Goal: Entertainment & Leisure: Consume media (video, audio)

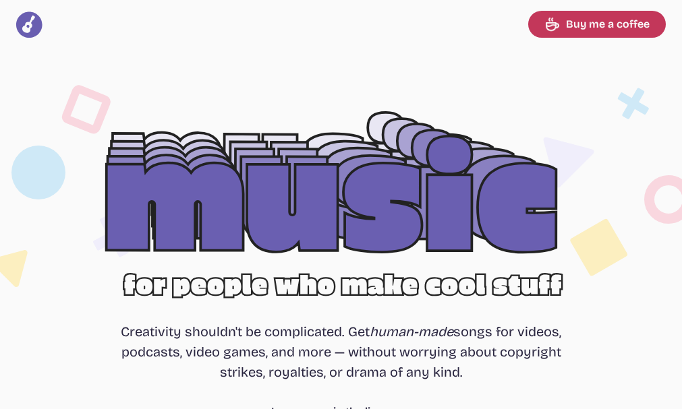
select select "most popular"
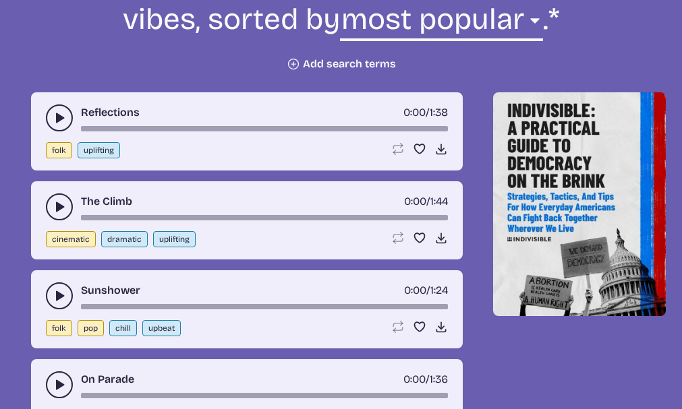
scroll to position [607, 0]
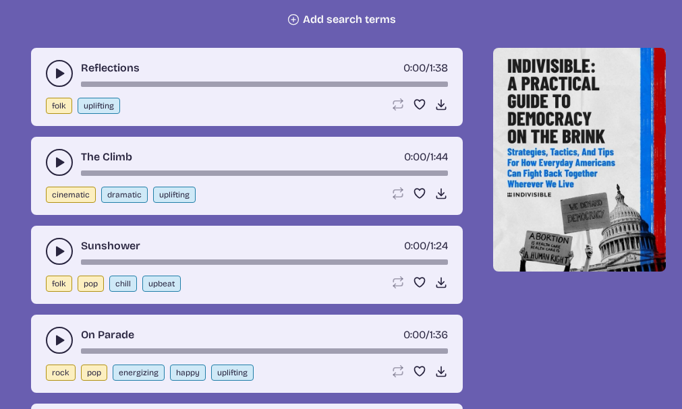
click at [49, 75] on button "play-pause toggle" at bounding box center [59, 73] width 27 height 27
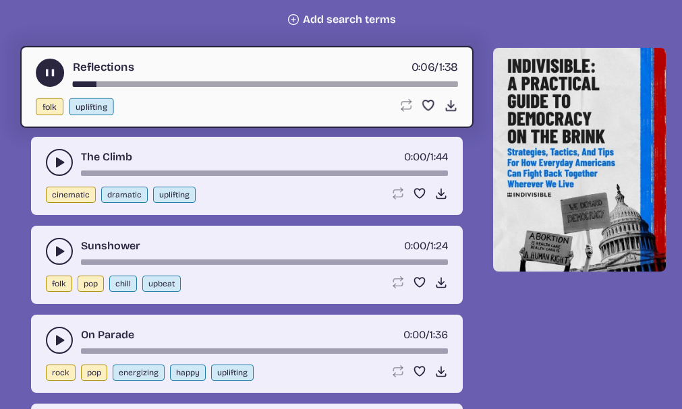
click at [53, 69] on use "play-pause toggle" at bounding box center [49, 73] width 14 height 14
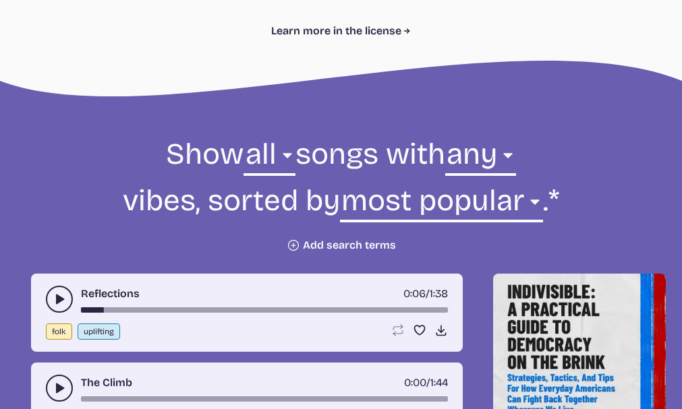
scroll to position [404, 0]
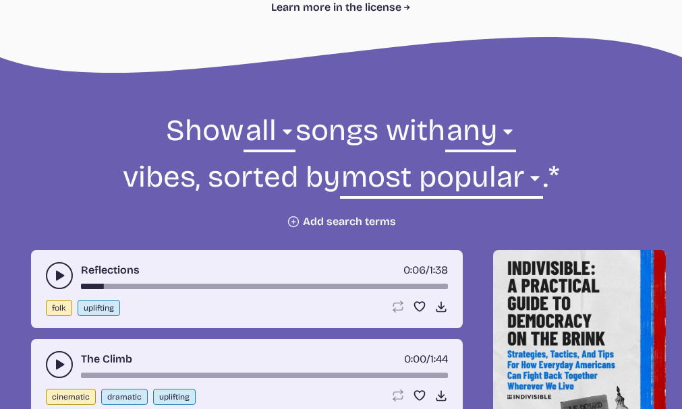
click at [336, 218] on button "Plus icon Add search terms" at bounding box center [340, 221] width 109 height 13
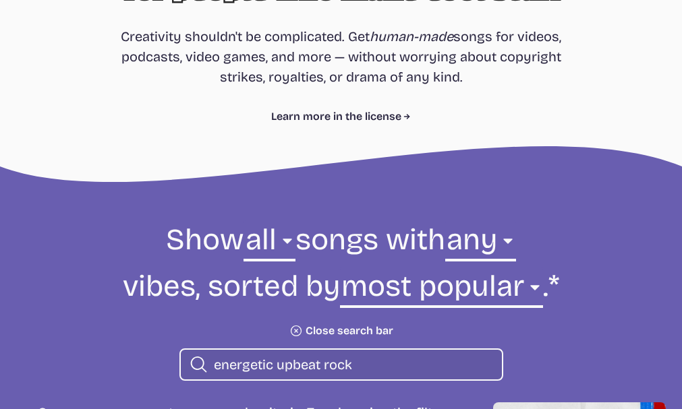
scroll to position [294, 0]
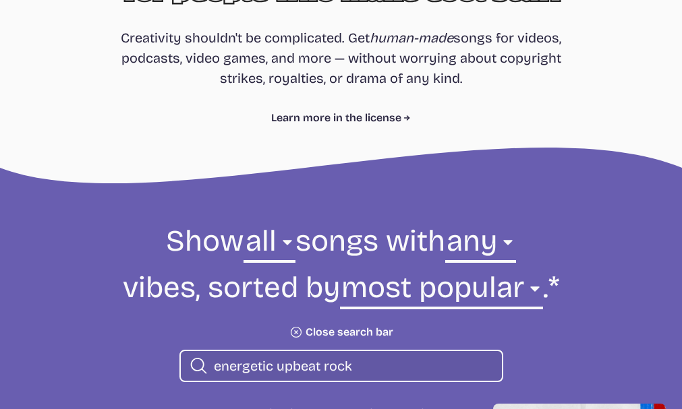
click at [320, 371] on input "energetic upbeat rock" at bounding box center [352, 366] width 277 height 18
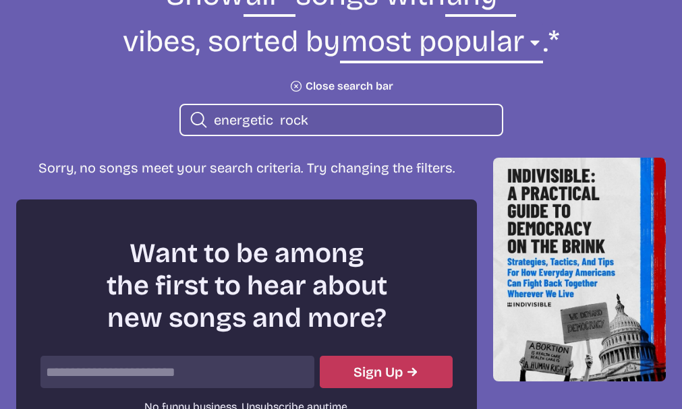
scroll to position [564, 0]
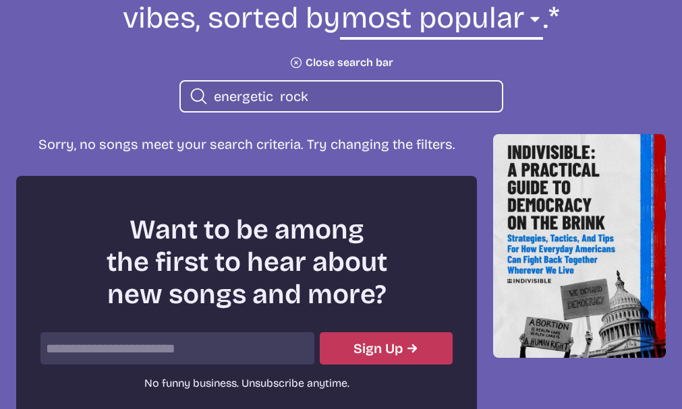
click at [193, 93] on icon "Search icon" at bounding box center [199, 97] width 20 height 22
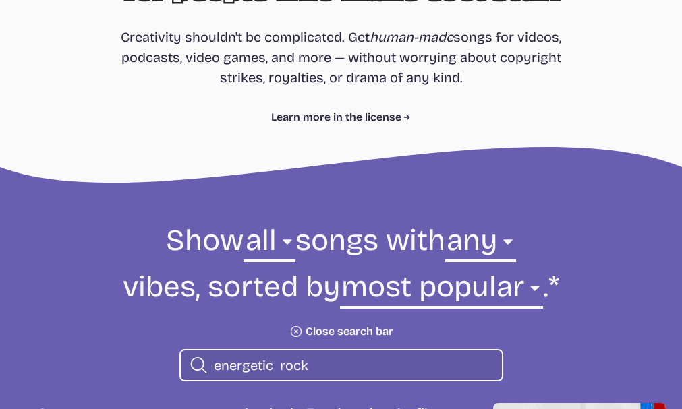
scroll to position [294, 0]
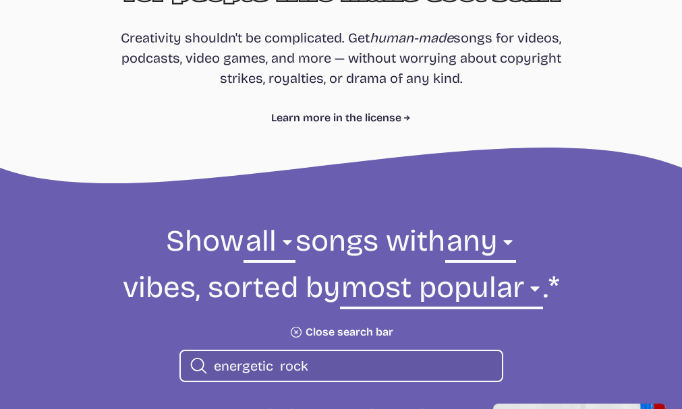
click at [276, 367] on input "energetic rock" at bounding box center [352, 366] width 277 height 18
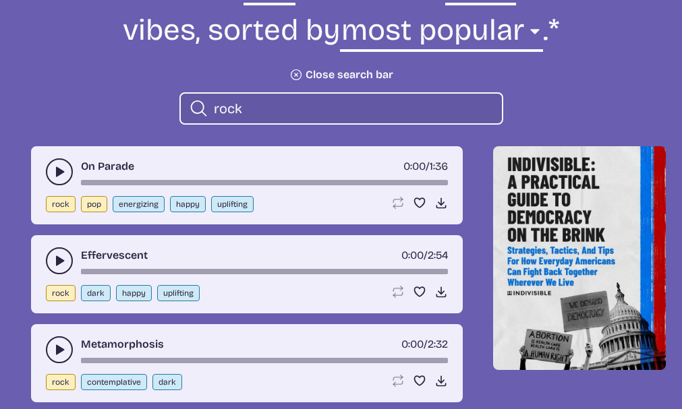
scroll to position [564, 0]
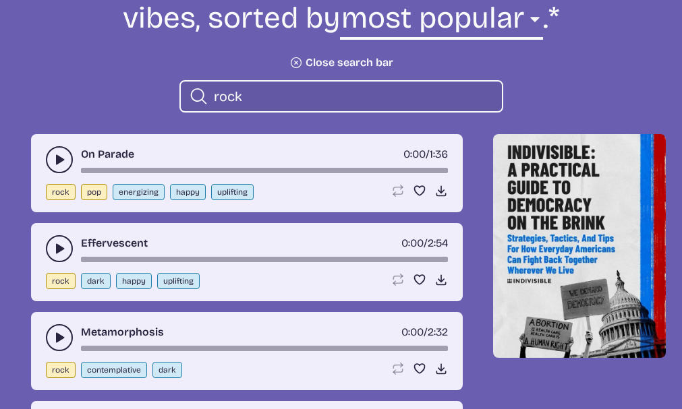
type input "rock"
click at [65, 248] on icon "play-pause toggle" at bounding box center [59, 248] width 13 height 13
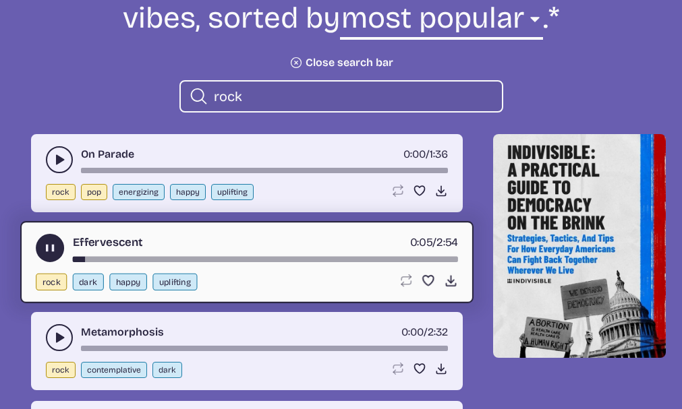
click at [53, 248] on use "play-pause toggle" at bounding box center [49, 248] width 14 height 14
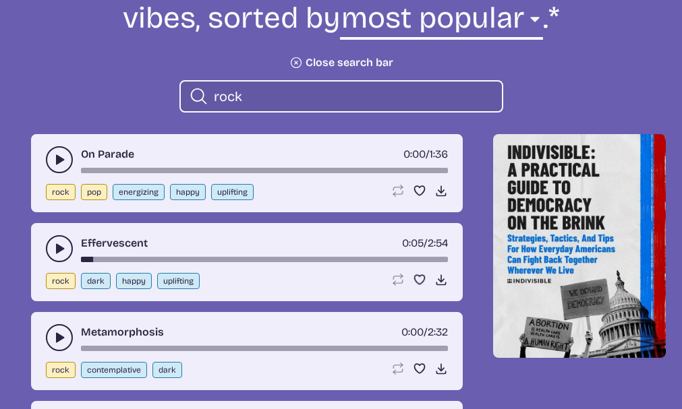
click at [61, 333] on icon "play-pause toggle" at bounding box center [59, 337] width 13 height 13
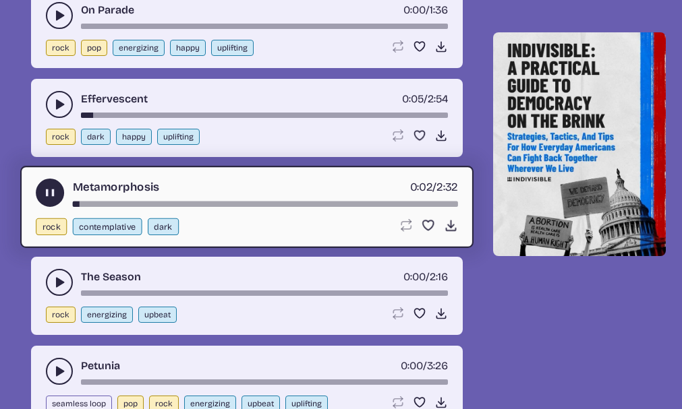
scroll to position [766, 0]
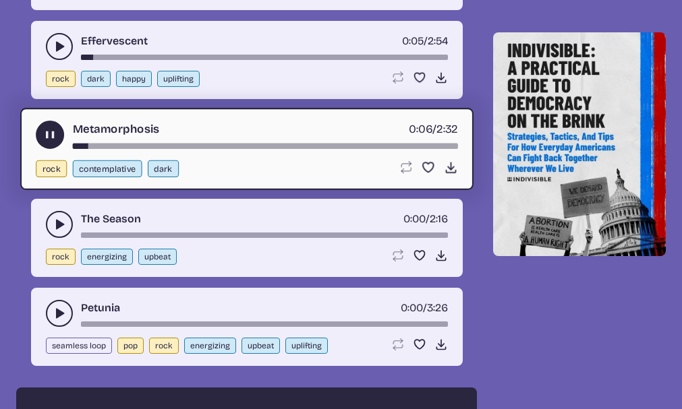
click at [45, 138] on use "play-pause toggle" at bounding box center [49, 135] width 14 height 14
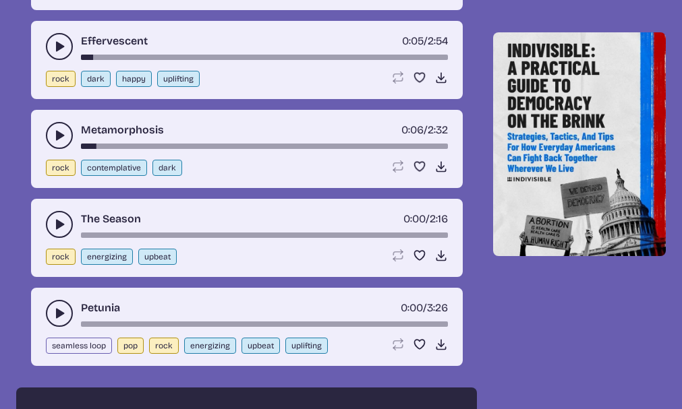
click at [53, 220] on icon "play-pause toggle" at bounding box center [59, 224] width 13 height 13
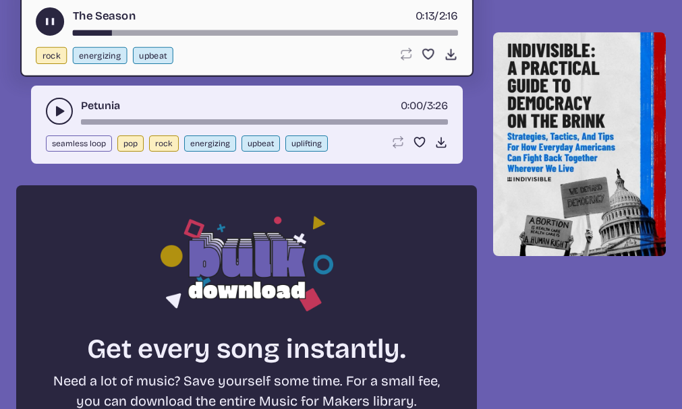
scroll to position [901, 0]
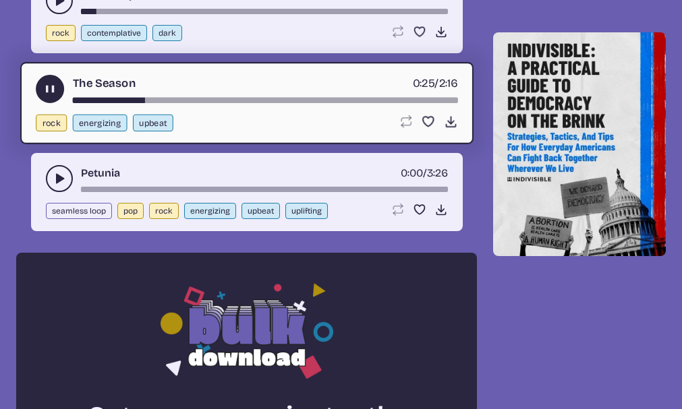
click at [45, 87] on use "play-pause toggle" at bounding box center [49, 89] width 14 height 14
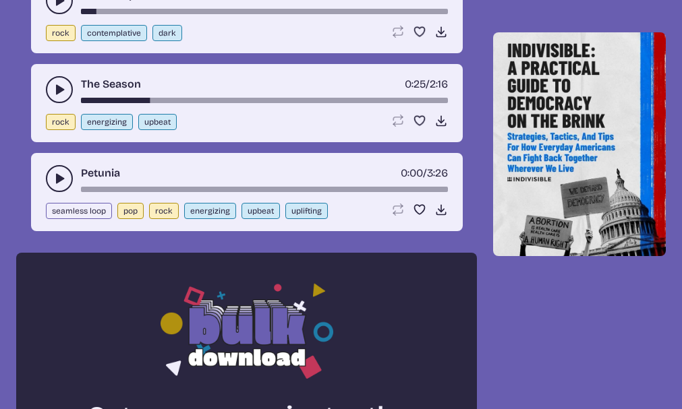
click at [58, 176] on use "play-pause toggle" at bounding box center [59, 178] width 13 height 13
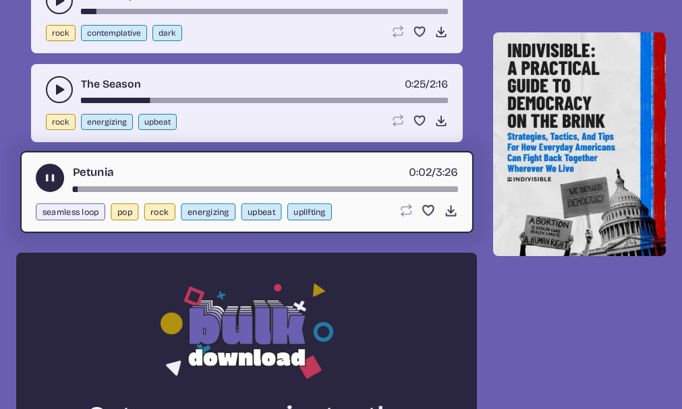
click at [42, 177] on icon "play-pause toggle" at bounding box center [49, 178] width 14 height 14
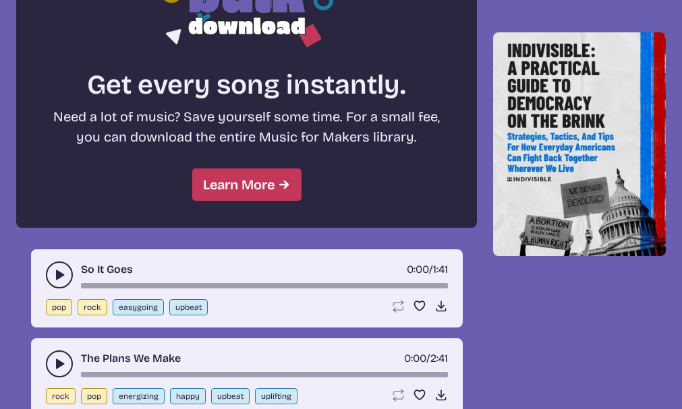
scroll to position [1372, 0]
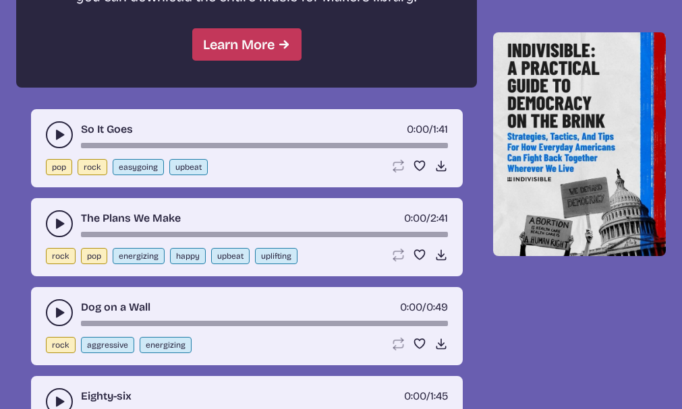
click at [53, 129] on icon "play-pause toggle" at bounding box center [59, 134] width 13 height 13
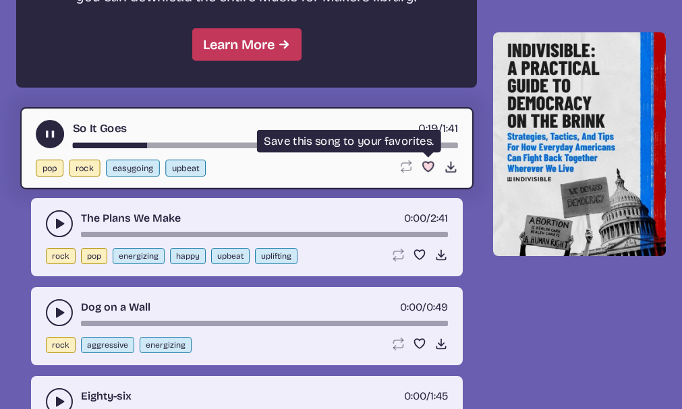
click at [431, 164] on use "Favorite" at bounding box center [427, 166] width 11 height 9
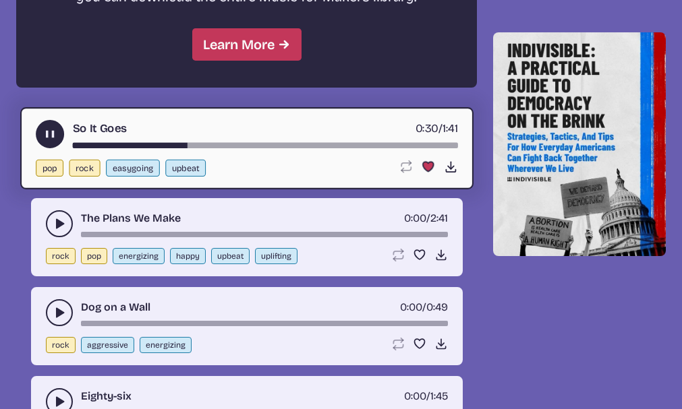
click at [40, 130] on button "play-pause toggle" at bounding box center [50, 134] width 28 height 28
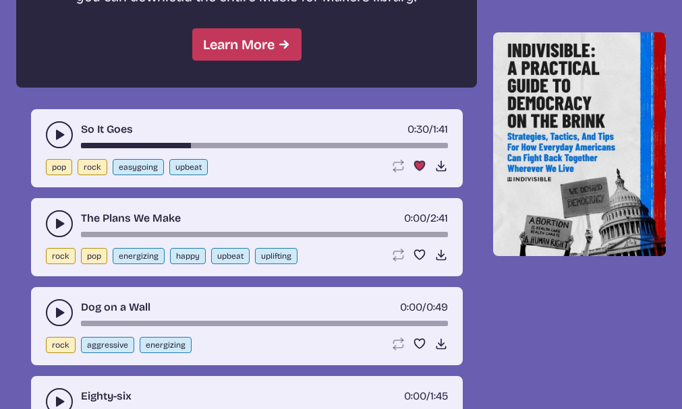
click at [61, 220] on icon "play-pause toggle" at bounding box center [59, 223] width 13 height 13
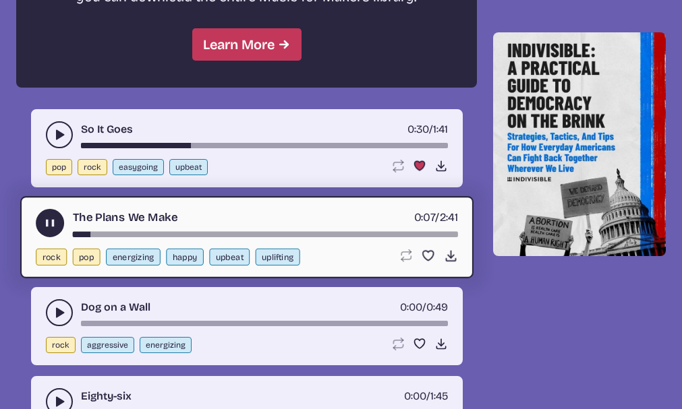
click at [60, 220] on button "play-pause toggle" at bounding box center [50, 223] width 28 height 28
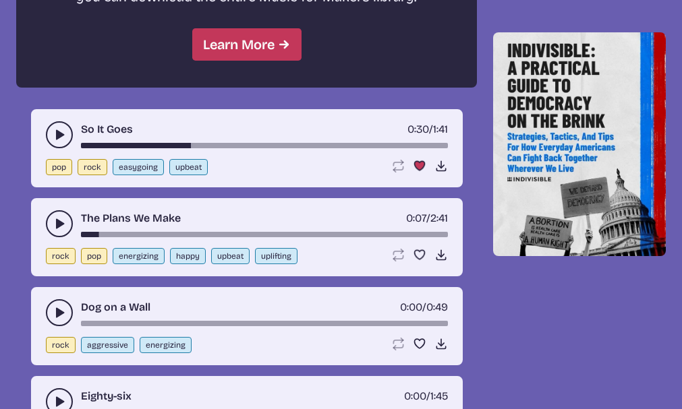
click at [53, 306] on icon "play-pause toggle" at bounding box center [59, 312] width 13 height 13
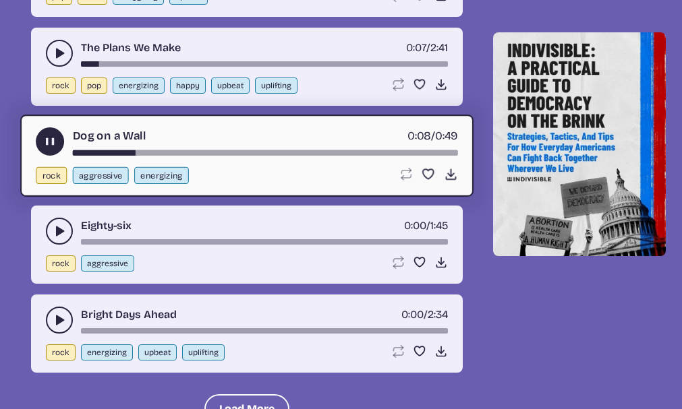
scroll to position [1575, 0]
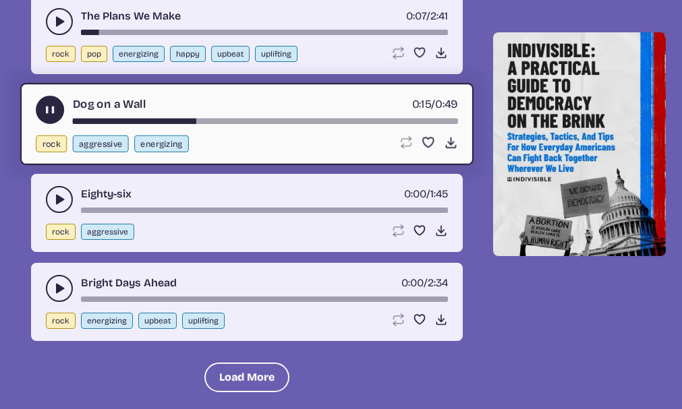
click at [50, 107] on icon "play-pause toggle" at bounding box center [49, 110] width 14 height 14
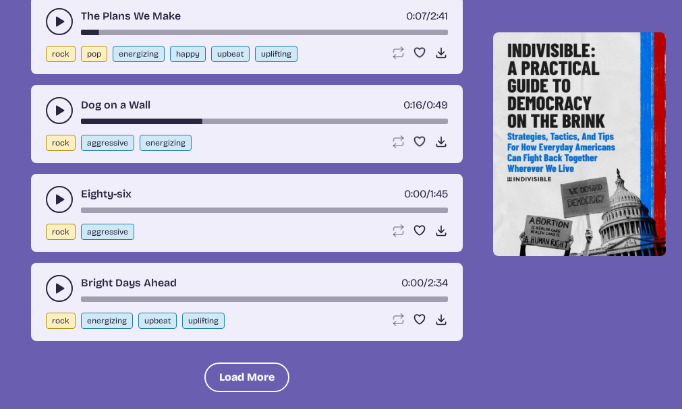
click at [59, 191] on button "play-pause toggle" at bounding box center [59, 199] width 27 height 27
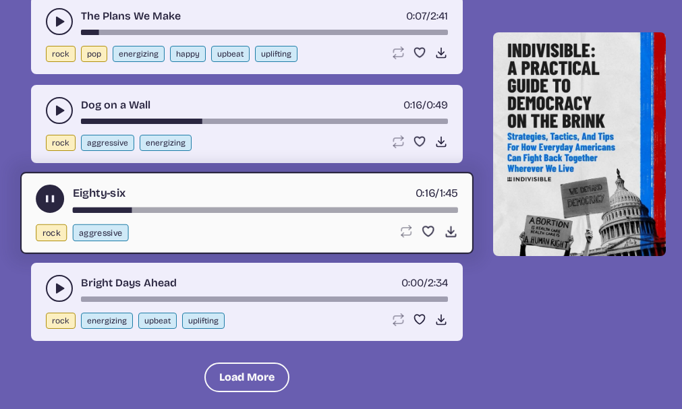
click at [42, 203] on button "play-pause toggle" at bounding box center [50, 199] width 28 height 28
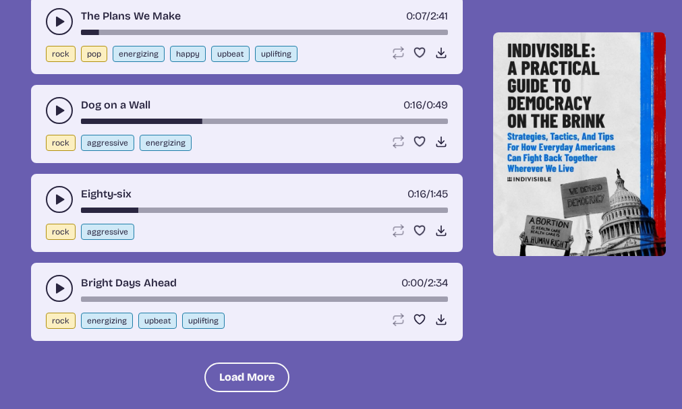
click at [55, 291] on icon "play-pause toggle" at bounding box center [59, 288] width 13 height 13
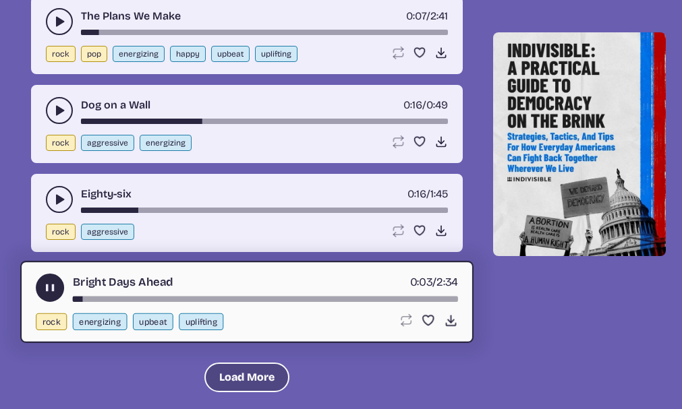
click at [232, 375] on button "Load More" at bounding box center [246, 378] width 85 height 30
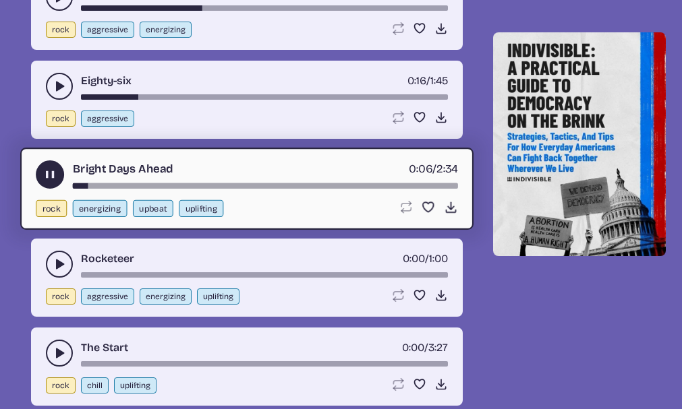
scroll to position [1710, 0]
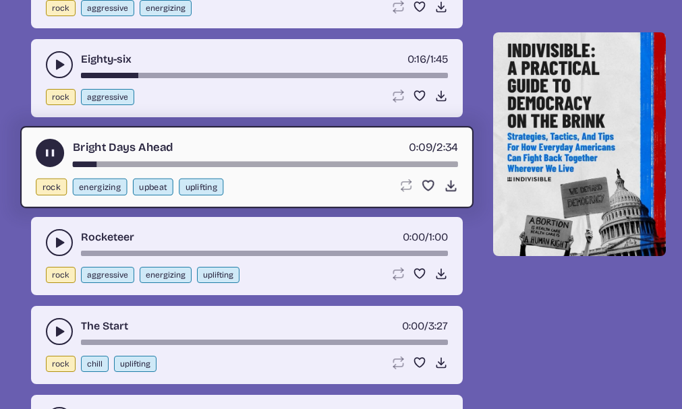
click at [42, 150] on icon "play-pause toggle" at bounding box center [49, 153] width 14 height 14
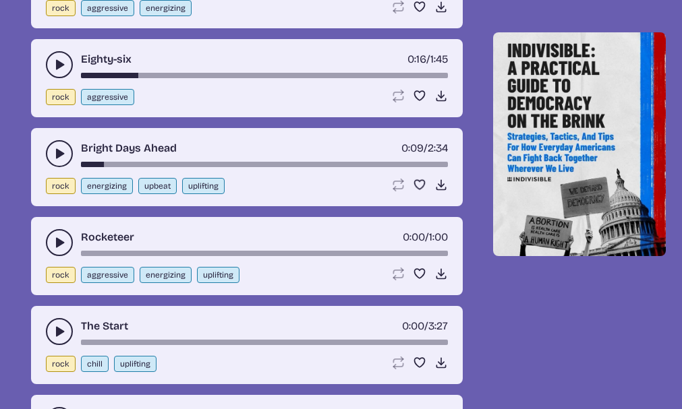
click at [50, 247] on button "play-pause toggle" at bounding box center [59, 242] width 27 height 27
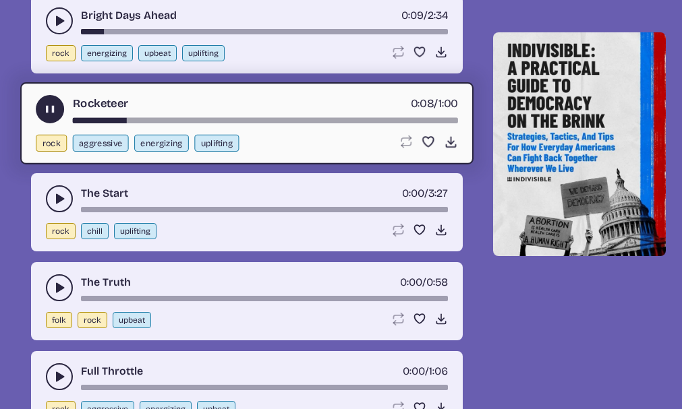
scroll to position [1844, 0]
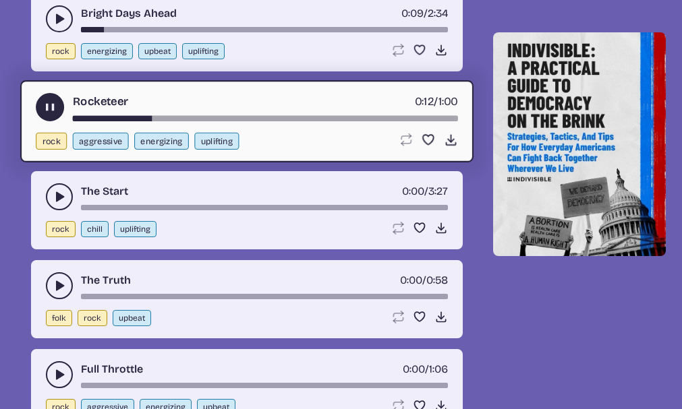
click at [49, 195] on button "play-pause toggle" at bounding box center [59, 196] width 27 height 27
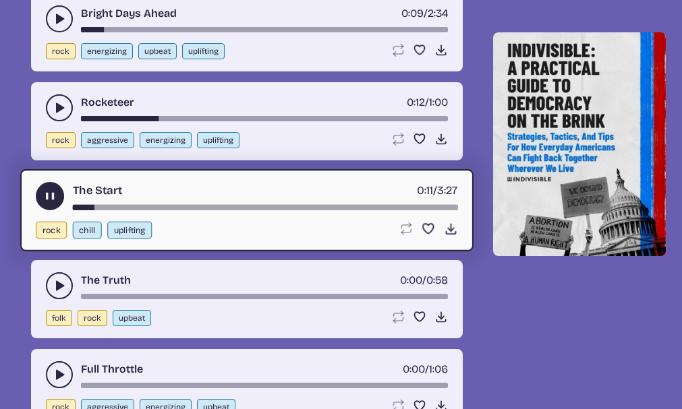
click at [57, 289] on use "play-pause toggle" at bounding box center [59, 285] width 13 height 13
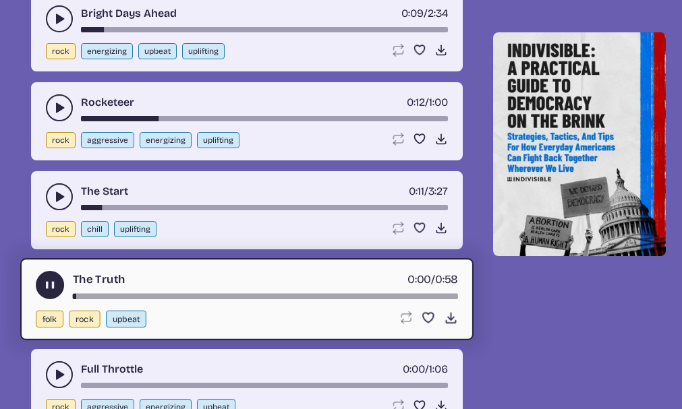
click at [59, 375] on use "play-pause toggle" at bounding box center [59, 374] width 13 height 13
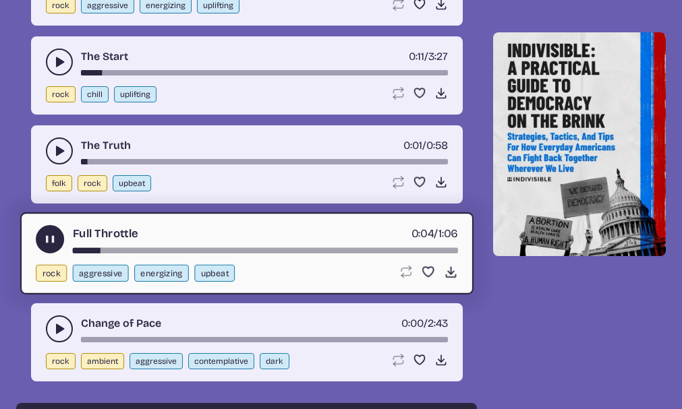
scroll to position [2047, 0]
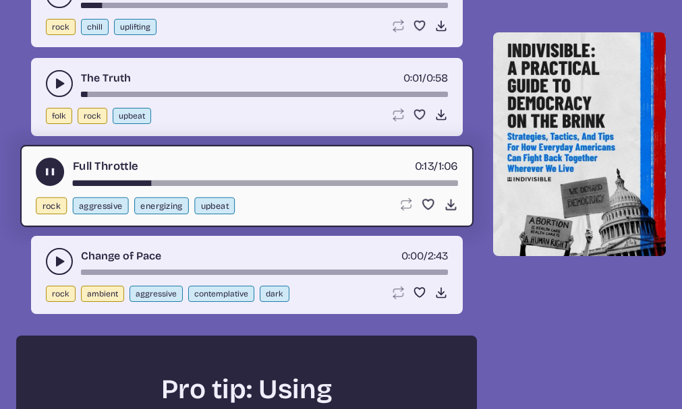
click at [59, 258] on icon "play-pause toggle" at bounding box center [59, 261] width 13 height 13
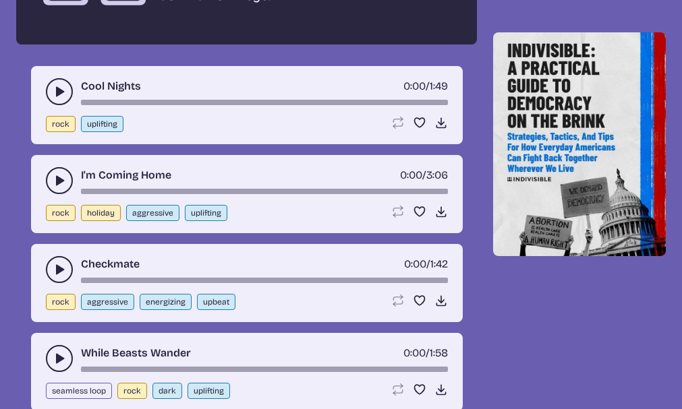
scroll to position [2721, 0]
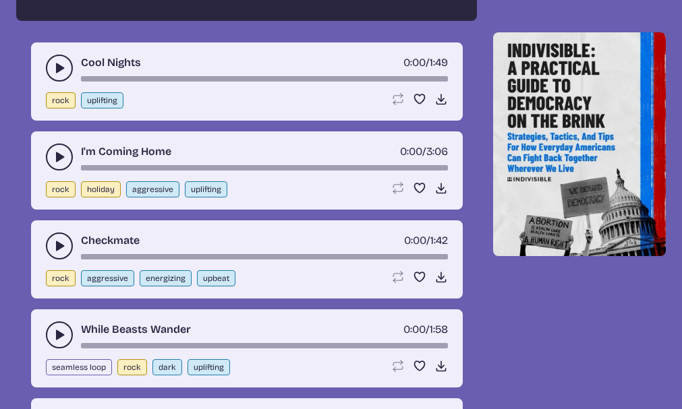
click at [55, 251] on icon "play-pause toggle" at bounding box center [59, 245] width 13 height 13
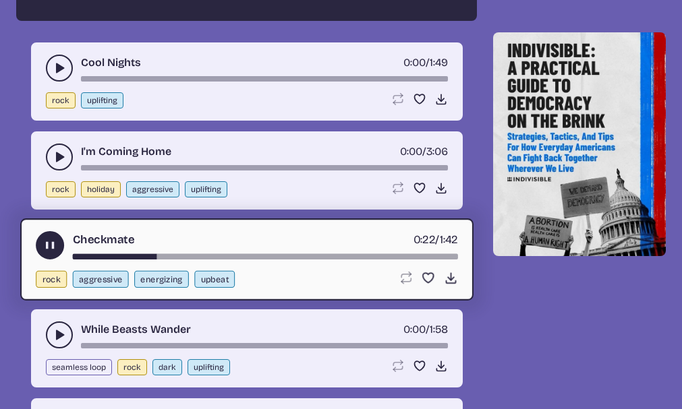
click at [47, 248] on use "play-pause toggle" at bounding box center [49, 246] width 14 height 14
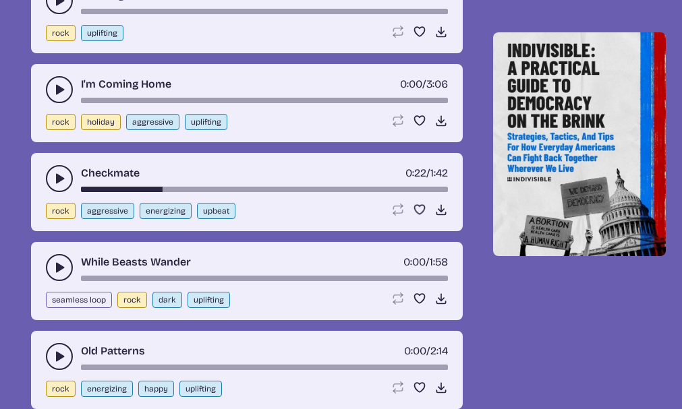
scroll to position [2855, 0]
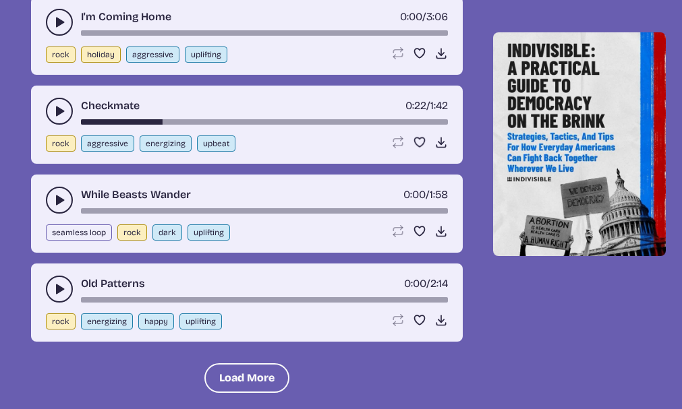
click at [57, 284] on use "play-pause toggle" at bounding box center [59, 288] width 13 height 13
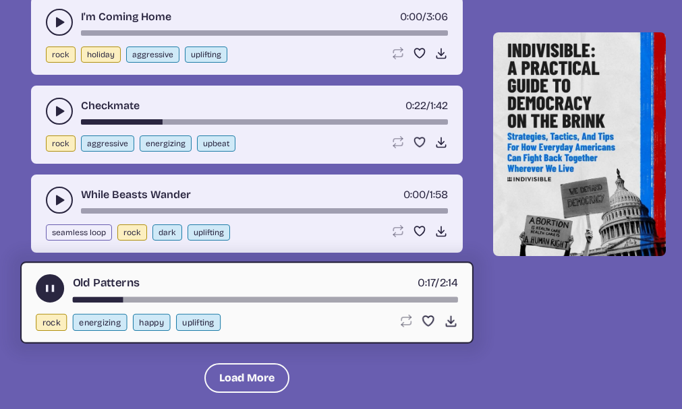
click at [52, 284] on use "play-pause toggle" at bounding box center [49, 289] width 14 height 14
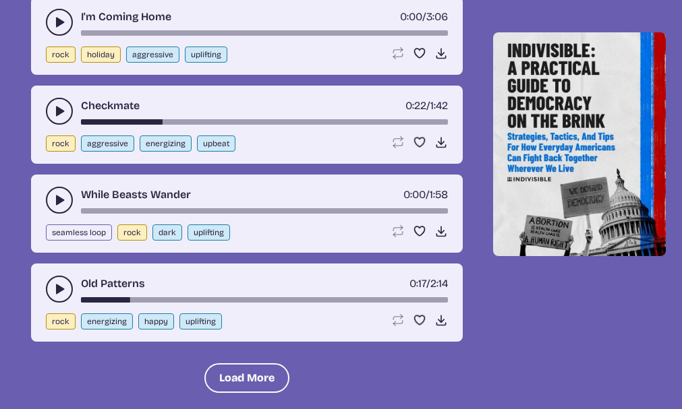
click at [60, 100] on button "play-pause toggle" at bounding box center [59, 111] width 27 height 27
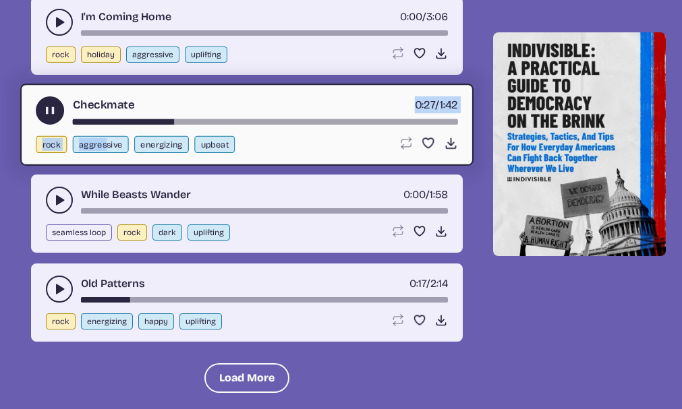
drag, startPoint x: 169, startPoint y: 123, endPoint x: 103, endPoint y: 126, distance: 65.5
click at [103, 126] on div "Checkmate 0:27 / 1:42 rock aggressive energizing upbeat Loop song Loop this son…" at bounding box center [246, 125] width 453 height 82
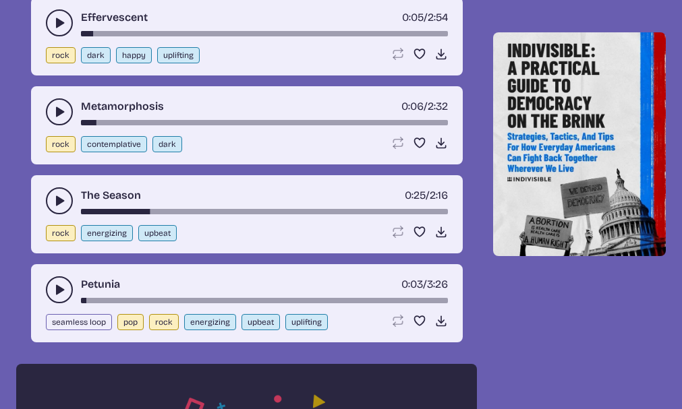
scroll to position [766, 0]
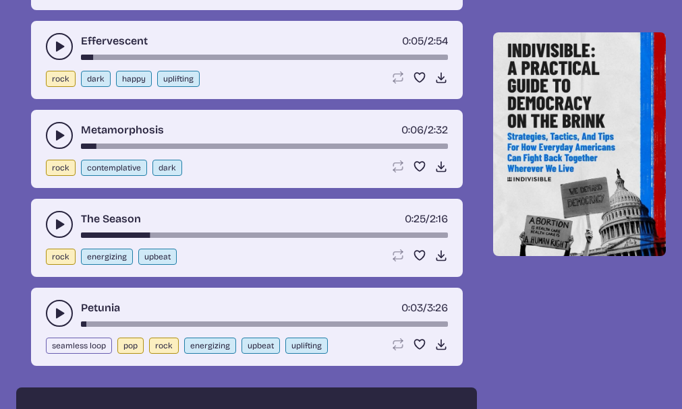
click at [53, 141] on icon "play-pause toggle" at bounding box center [59, 135] width 13 height 13
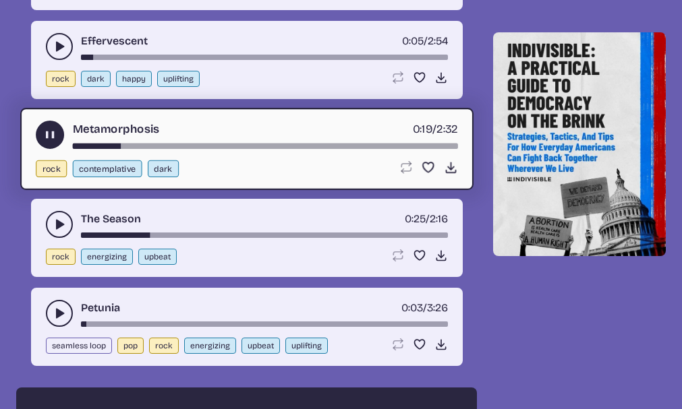
click at [57, 226] on use "play-pause toggle" at bounding box center [59, 224] width 13 height 13
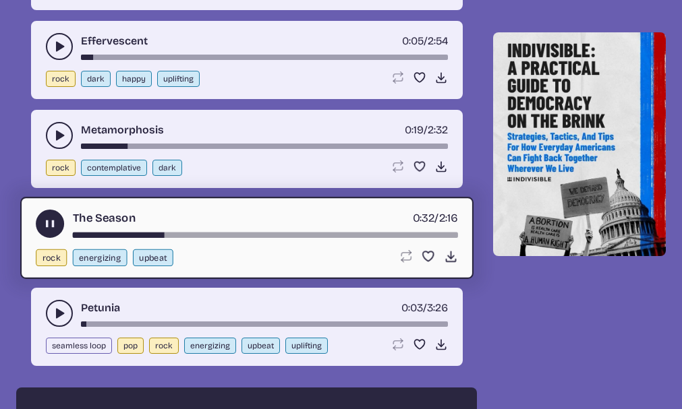
click at [51, 221] on use "play-pause toggle" at bounding box center [49, 224] width 14 height 14
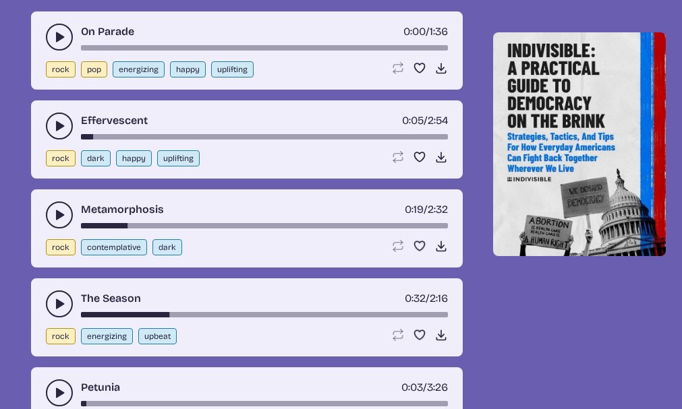
scroll to position [496, 0]
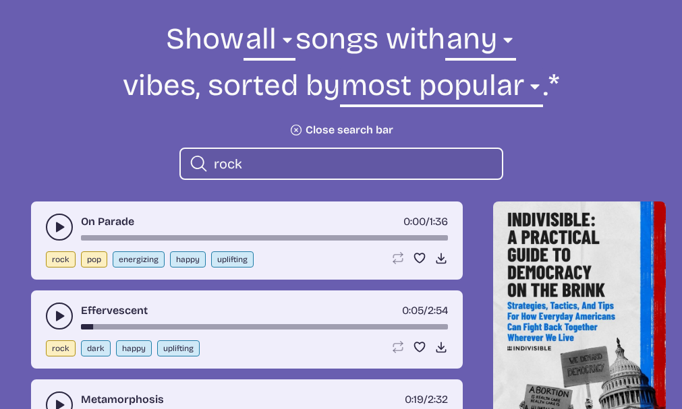
click at [49, 318] on button "play-pause toggle" at bounding box center [59, 316] width 27 height 27
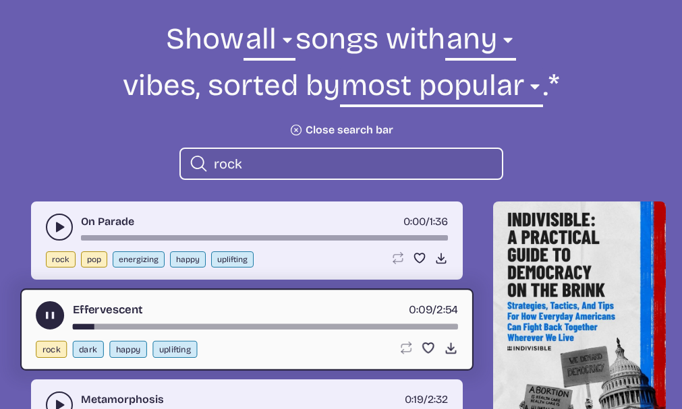
click at [53, 315] on use "play-pause toggle" at bounding box center [49, 316] width 14 height 14
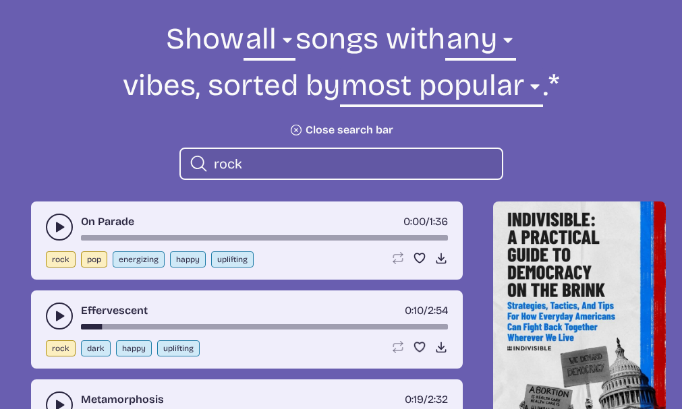
click at [56, 233] on icon "play-pause toggle" at bounding box center [59, 226] width 13 height 13
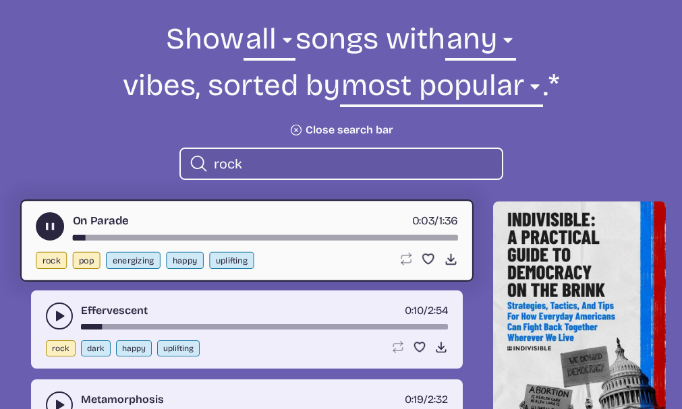
click at [47, 224] on use "play-pause toggle" at bounding box center [49, 227] width 14 height 14
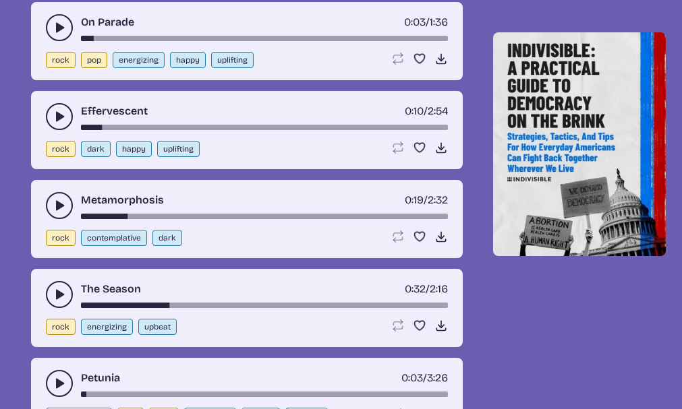
scroll to position [698, 0]
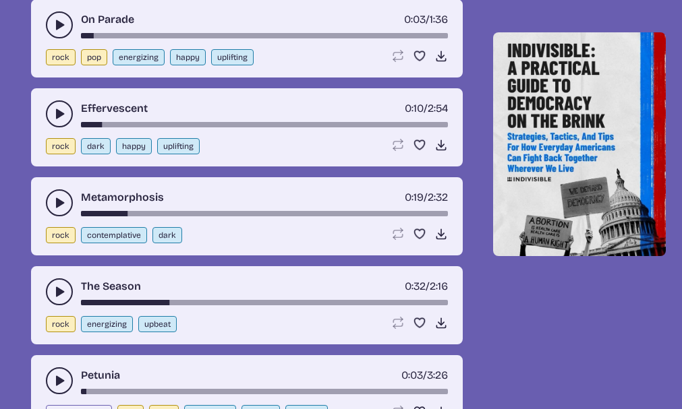
click at [55, 207] on icon "play-pause toggle" at bounding box center [59, 202] width 13 height 13
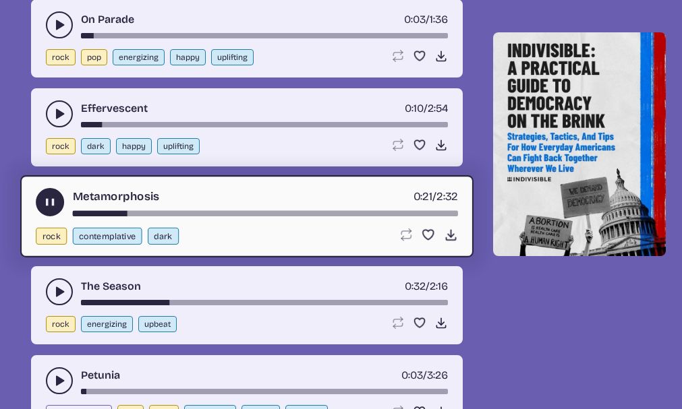
drag, startPoint x: 129, startPoint y: 211, endPoint x: 74, endPoint y: 211, distance: 55.3
click at [74, 211] on div "song-time-bar" at bounding box center [264, 213] width 385 height 5
click at [80, 212] on div "song-time-bar" at bounding box center [264, 213] width 385 height 5
click at [82, 125] on div "song-time-bar" at bounding box center [264, 124] width 367 height 5
click at [55, 115] on icon "play-pause toggle" at bounding box center [59, 113] width 13 height 13
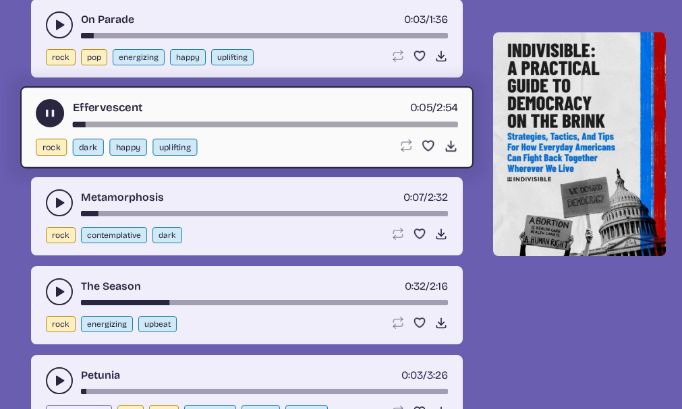
click at [99, 303] on div "song-time-bar" at bounding box center [264, 302] width 367 height 5
click at [92, 301] on div "song-time-bar" at bounding box center [264, 302] width 367 height 5
click at [86, 301] on div "song-time-bar" at bounding box center [264, 302] width 367 height 5
click at [55, 291] on icon "play-pause toggle" at bounding box center [59, 291] width 13 height 13
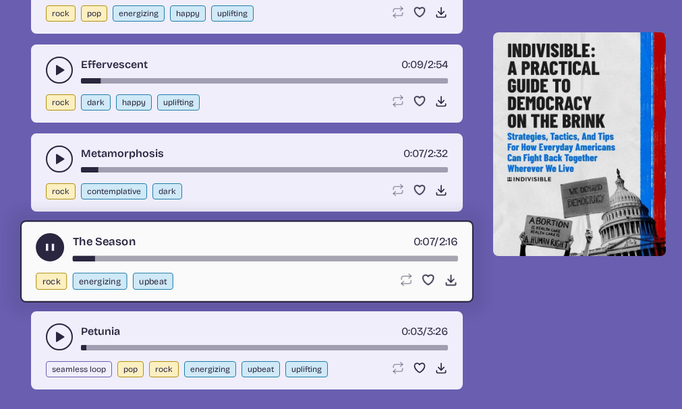
scroll to position [766, 0]
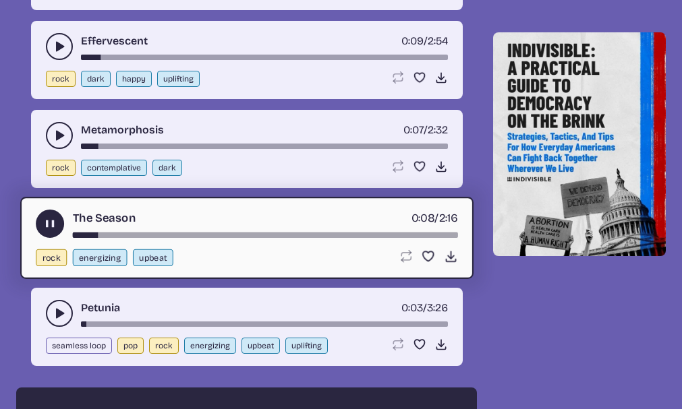
click at [54, 229] on icon "play-pause toggle" at bounding box center [49, 224] width 14 height 14
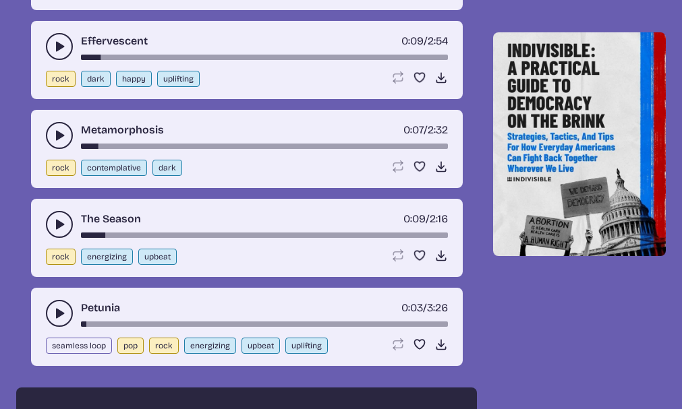
click at [59, 313] on use "play-pause toggle" at bounding box center [59, 313] width 13 height 13
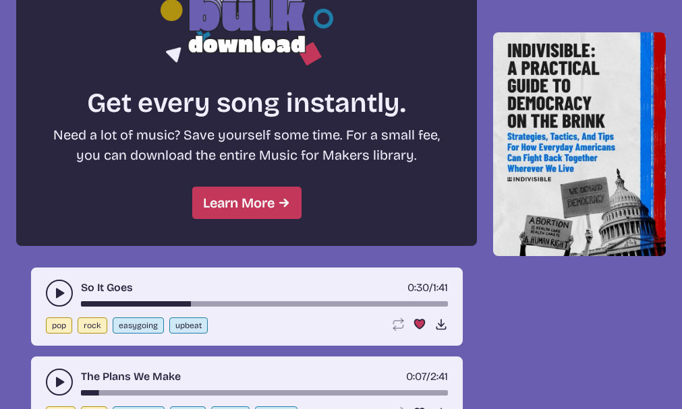
scroll to position [1238, 0]
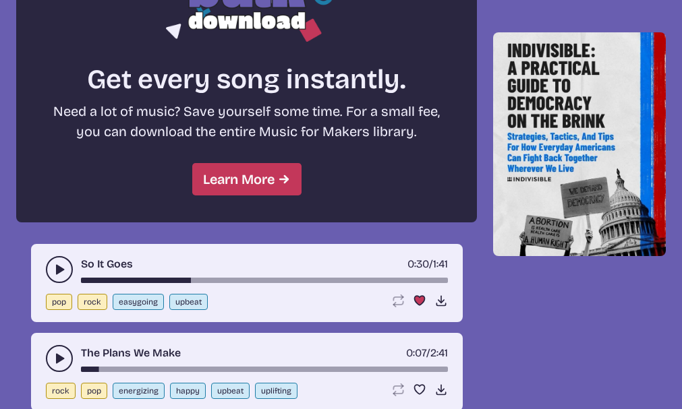
click at [86, 280] on div "song-time-bar" at bounding box center [264, 280] width 367 height 5
click at [81, 279] on div "song-time-bar" at bounding box center [264, 280] width 367 height 5
click at [65, 270] on icon "play-pause toggle" at bounding box center [59, 269] width 13 height 13
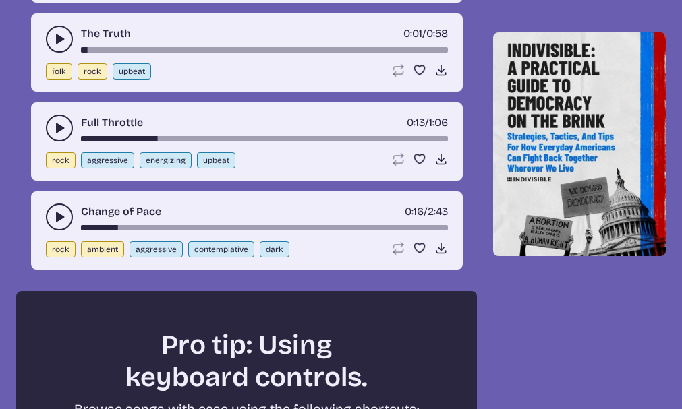
scroll to position [2181, 0]
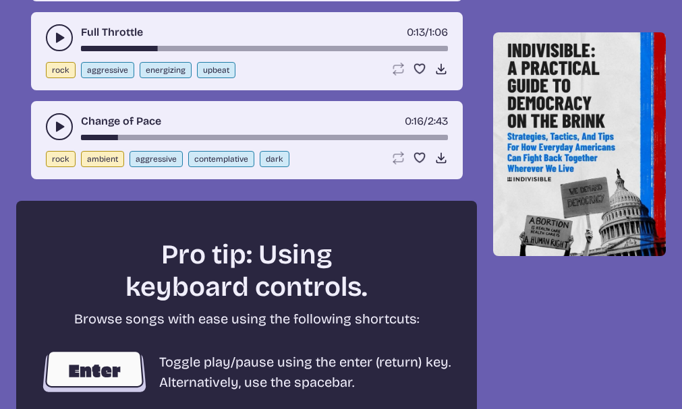
click at [60, 127] on use "play-pause toggle" at bounding box center [59, 126] width 13 height 13
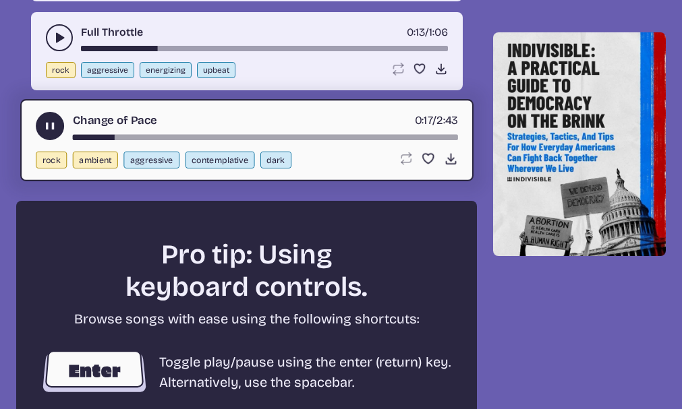
click at [45, 124] on use "play-pause toggle" at bounding box center [49, 126] width 14 height 14
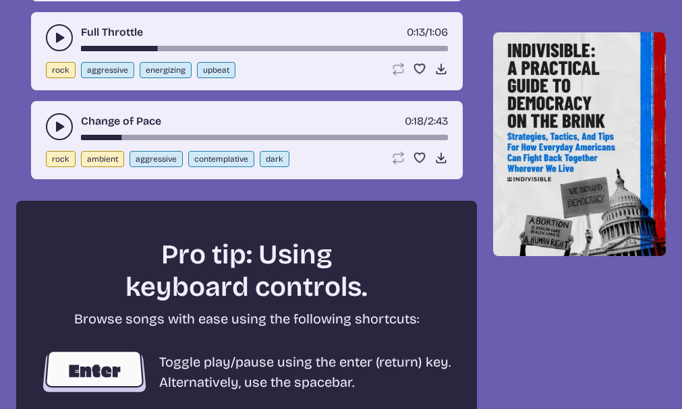
click at [53, 42] on icon "play-pause toggle" at bounding box center [59, 37] width 13 height 13
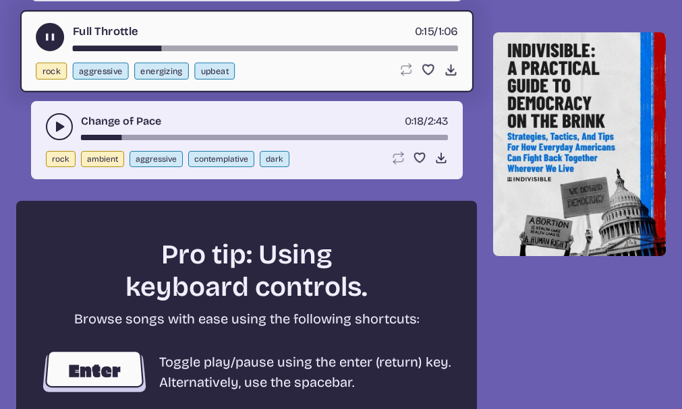
click at [79, 47] on div "song-time-bar" at bounding box center [264, 48] width 385 height 5
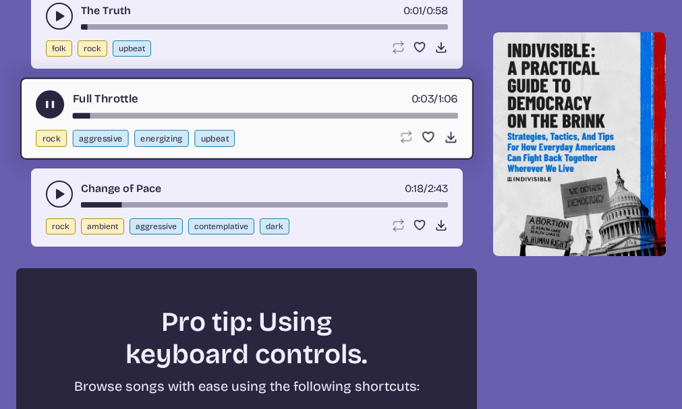
scroll to position [2047, 0]
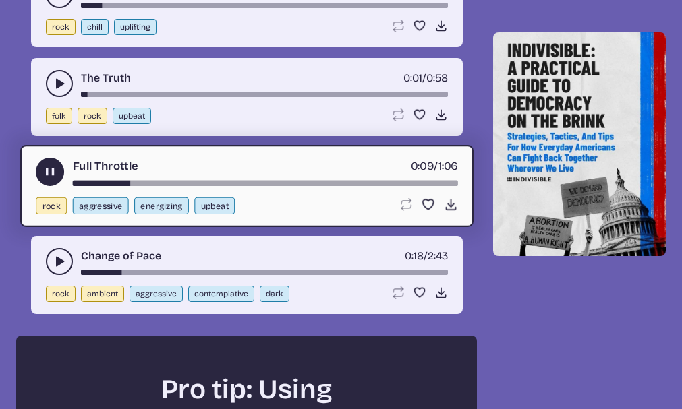
click at [49, 165] on icon "play-pause toggle" at bounding box center [49, 172] width 14 height 14
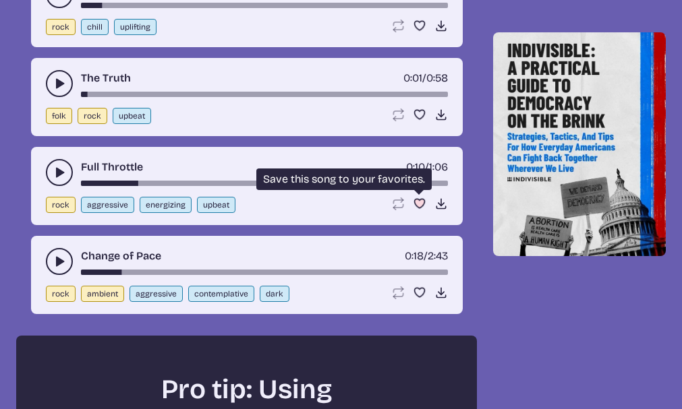
click at [414, 202] on use "Favorite" at bounding box center [419, 204] width 10 height 9
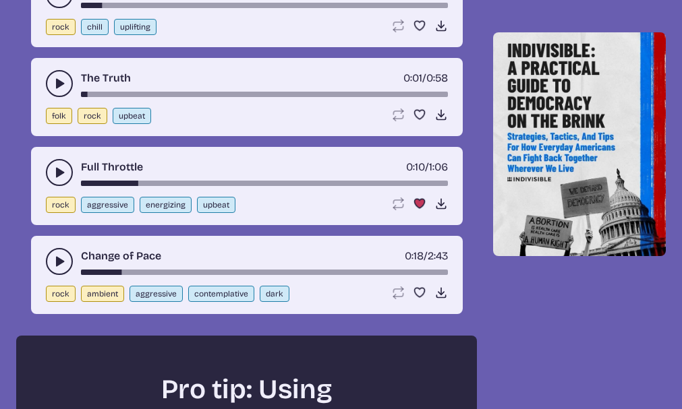
click at [60, 84] on use "play-pause toggle" at bounding box center [59, 83] width 13 height 13
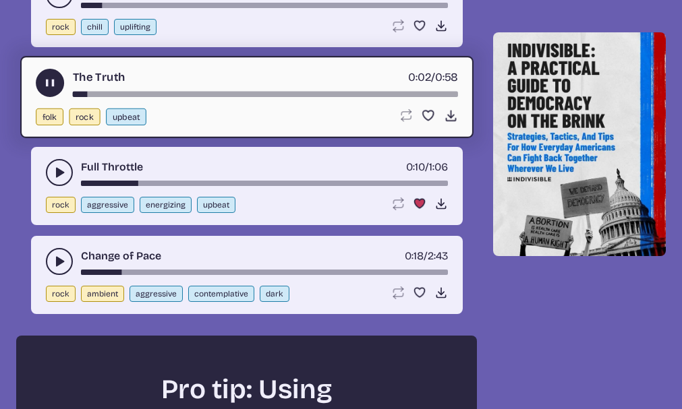
click at [51, 83] on use "play-pause toggle" at bounding box center [49, 83] width 14 height 14
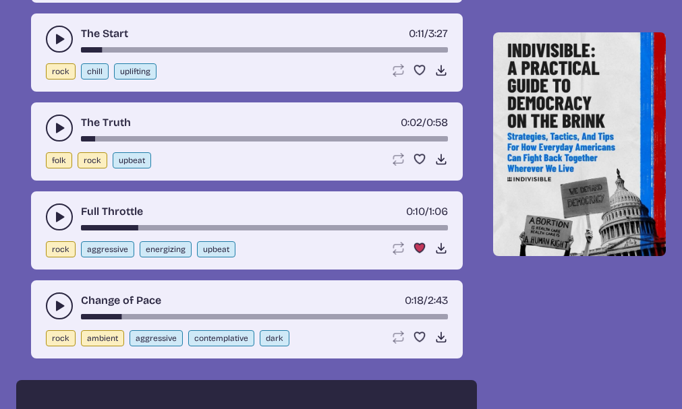
scroll to position [1979, 0]
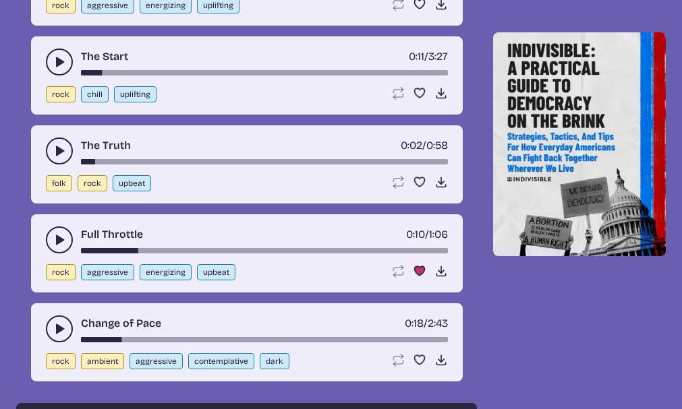
click at [57, 64] on use "play-pause toggle" at bounding box center [59, 61] width 13 height 13
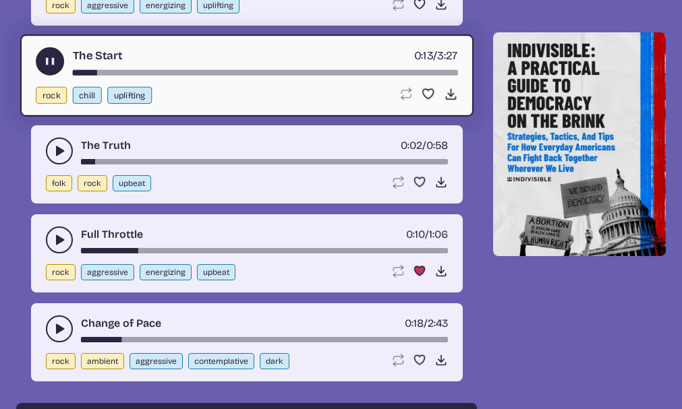
click at [49, 62] on use "play-pause toggle" at bounding box center [49, 62] width 14 height 14
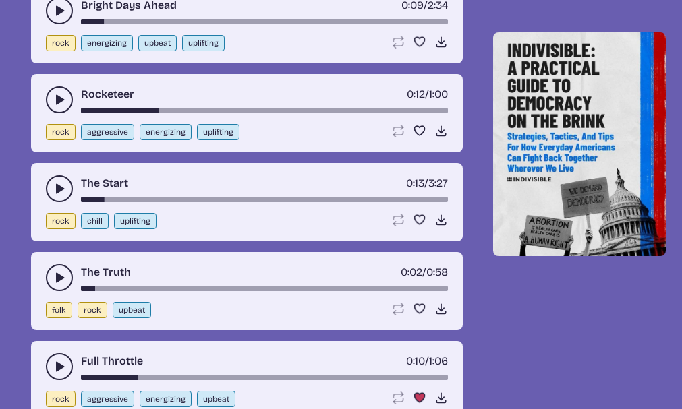
scroll to position [1844, 0]
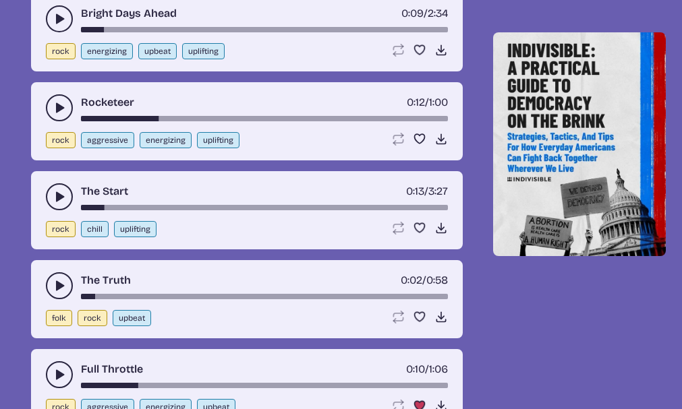
click at [61, 101] on icon "play-pause toggle" at bounding box center [59, 107] width 13 height 13
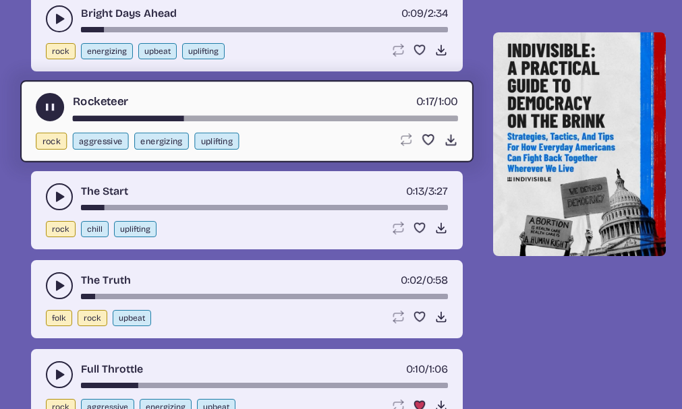
click at [78, 118] on div "song-time-bar" at bounding box center [264, 118] width 385 height 5
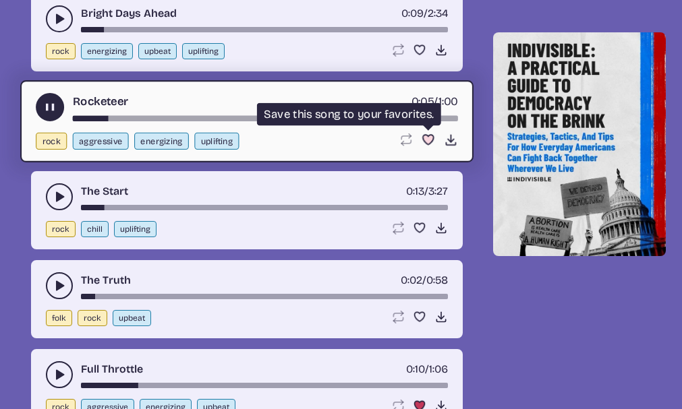
click at [427, 135] on use "Favorite" at bounding box center [427, 139] width 11 height 9
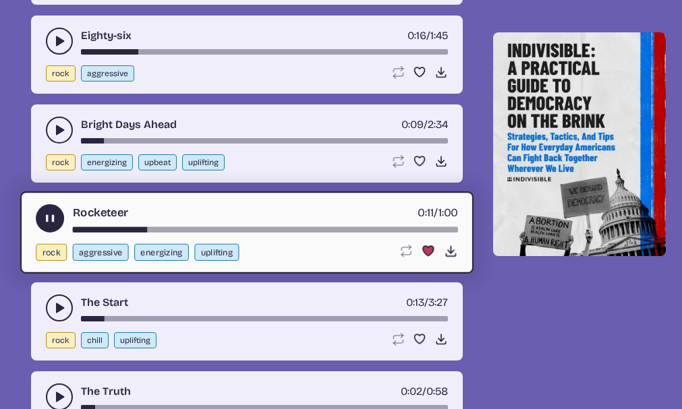
scroll to position [1710, 0]
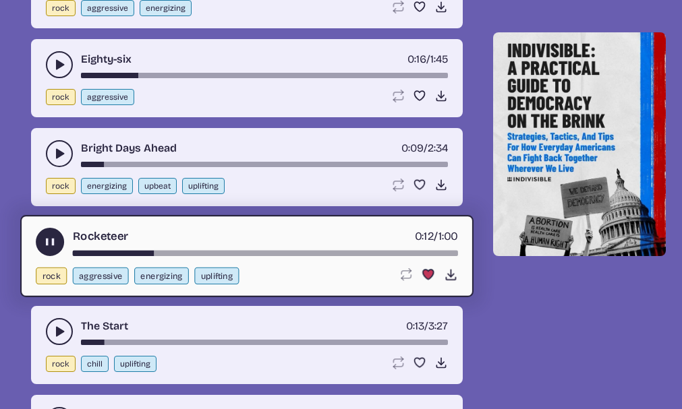
click at [55, 153] on icon "play-pause toggle" at bounding box center [59, 153] width 13 height 13
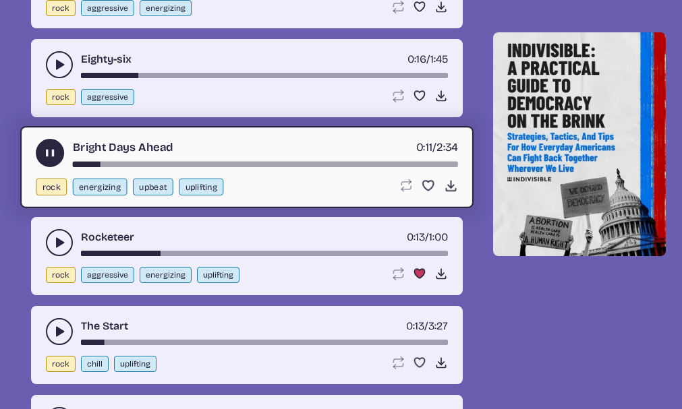
click at [55, 153] on icon "play-pause toggle" at bounding box center [49, 153] width 14 height 14
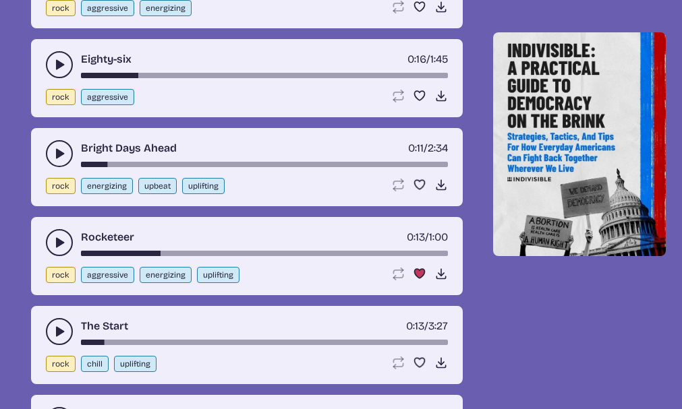
click at [54, 66] on icon "play-pause toggle" at bounding box center [59, 64] width 13 height 13
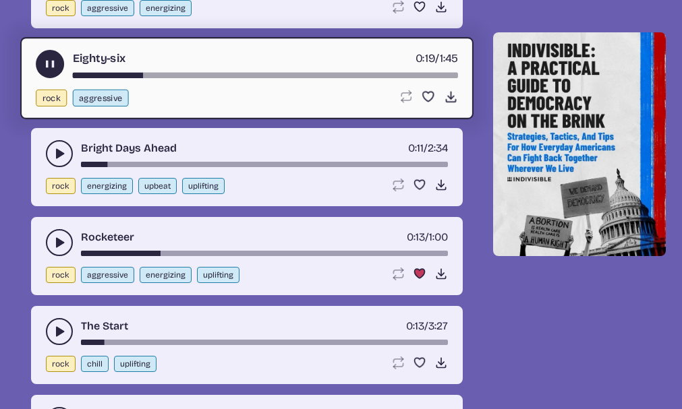
drag, startPoint x: 137, startPoint y: 73, endPoint x: 88, endPoint y: 73, distance: 49.2
click at [88, 73] on div "song-time-bar" at bounding box center [264, 75] width 385 height 5
click at [75, 74] on div "song-time-bar" at bounding box center [264, 75] width 385 height 5
click at [49, 65] on use "play-pause toggle" at bounding box center [49, 64] width 14 height 14
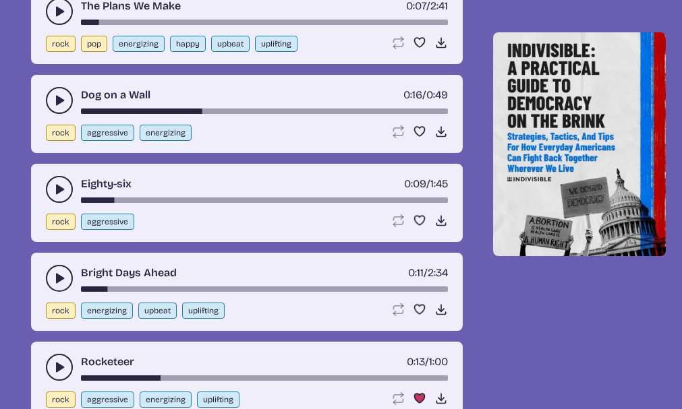
scroll to position [1575, 0]
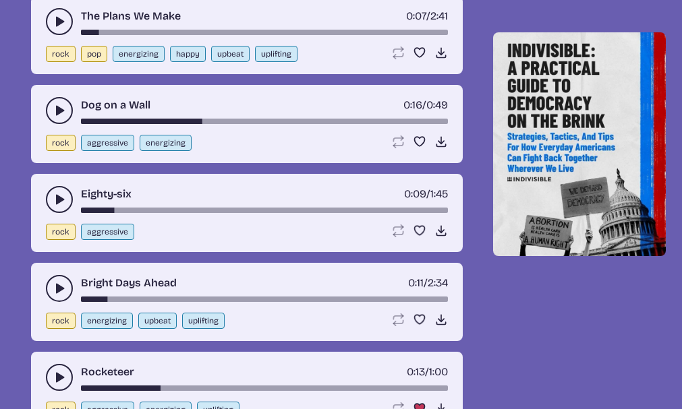
click at [83, 121] on div "song-time-bar" at bounding box center [264, 121] width 367 height 5
click at [63, 113] on icon "play-pause toggle" at bounding box center [59, 110] width 13 height 13
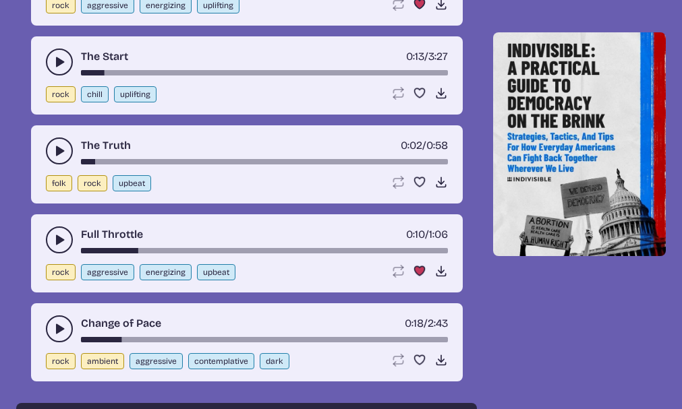
scroll to position [2047, 0]
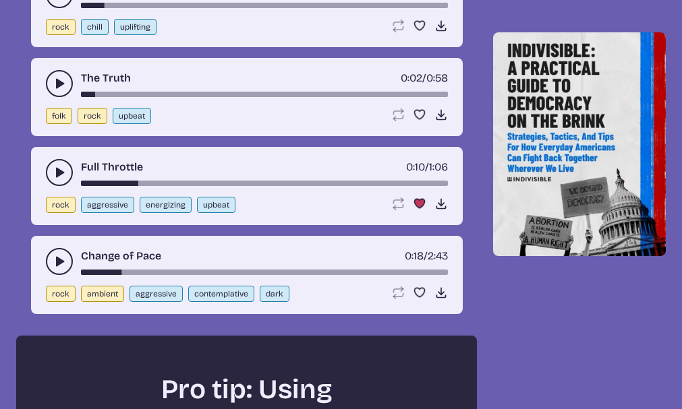
click at [60, 168] on icon "play-pause toggle" at bounding box center [59, 172] width 13 height 13
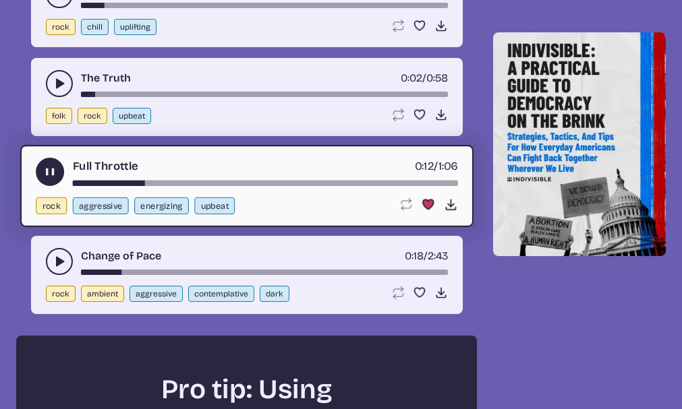
click at [75, 181] on div "song-time-bar" at bounding box center [264, 183] width 385 height 5
click at [48, 168] on use "play-pause toggle" at bounding box center [49, 172] width 14 height 14
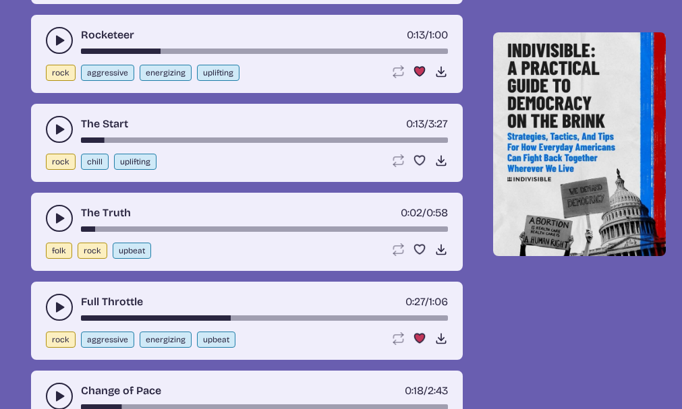
scroll to position [1844, 0]
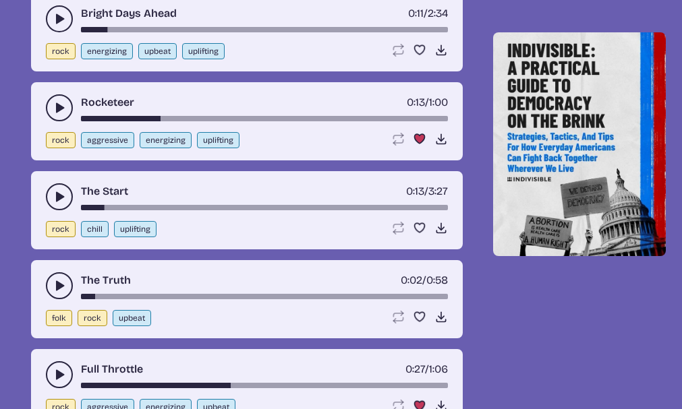
click at [83, 120] on div "song-time-bar" at bounding box center [264, 118] width 367 height 5
click at [59, 108] on use "play-pause toggle" at bounding box center [59, 107] width 13 height 13
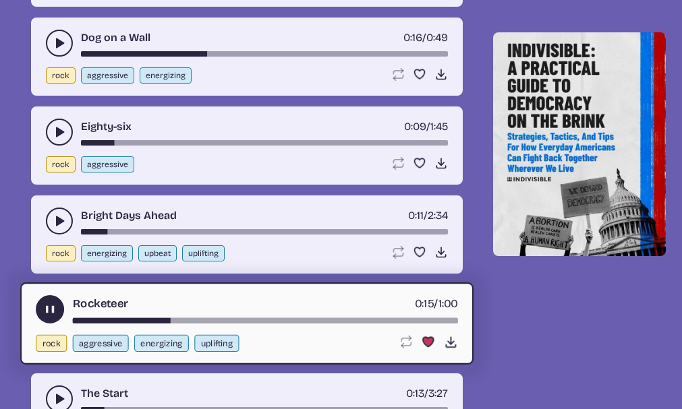
scroll to position [1575, 0]
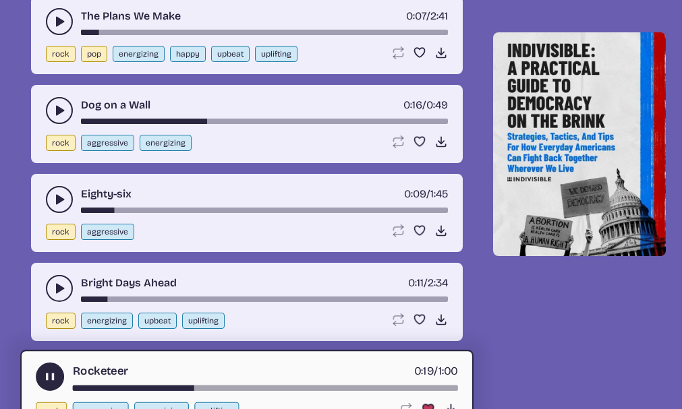
click at [54, 195] on icon "play-pause toggle" at bounding box center [59, 199] width 13 height 13
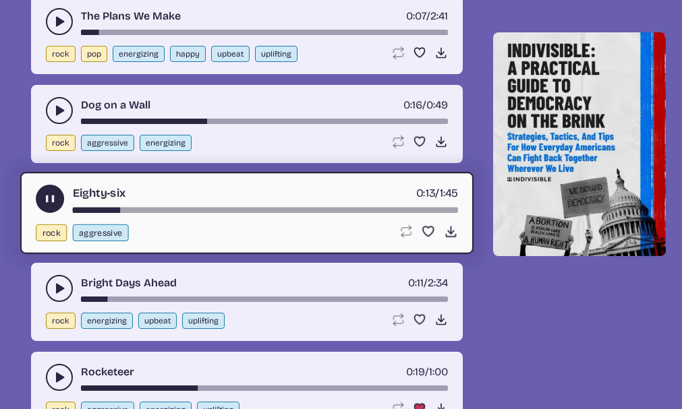
click at [49, 200] on use "play-pause toggle" at bounding box center [49, 199] width 14 height 14
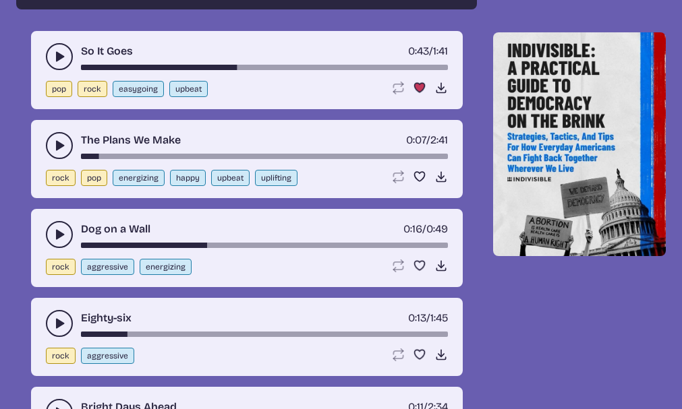
scroll to position [1440, 0]
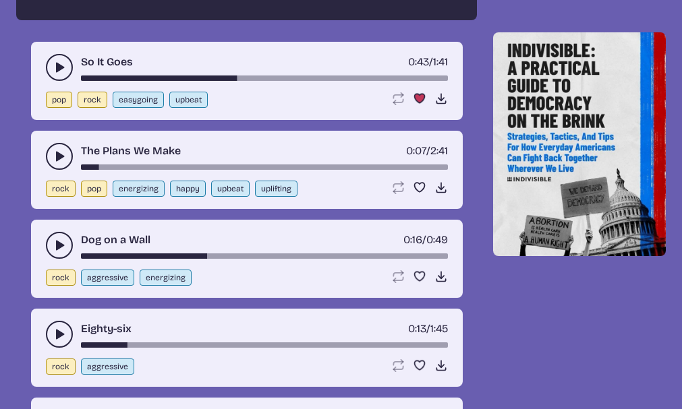
click at [55, 159] on icon "play-pause toggle" at bounding box center [59, 156] width 13 height 13
click at [55, 159] on use "play-pause toggle" at bounding box center [59, 156] width 13 height 13
click at [55, 160] on icon "play-pause toggle" at bounding box center [59, 156] width 13 height 13
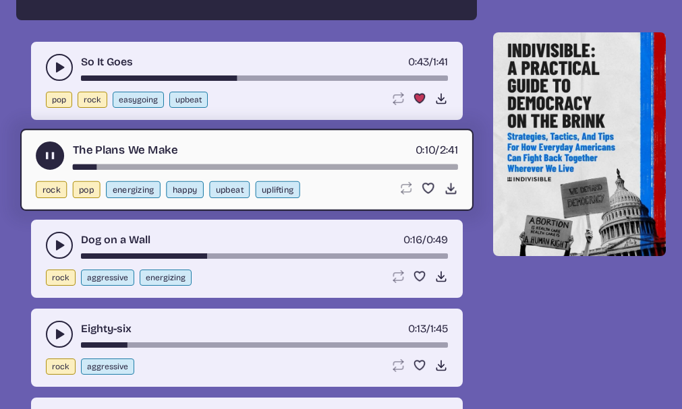
click at [52, 155] on use "play-pause toggle" at bounding box center [49, 156] width 14 height 14
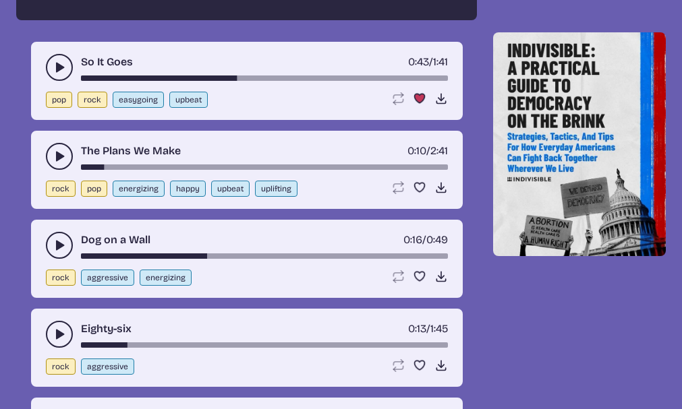
click at [60, 70] on use "play-pause toggle" at bounding box center [59, 67] width 13 height 13
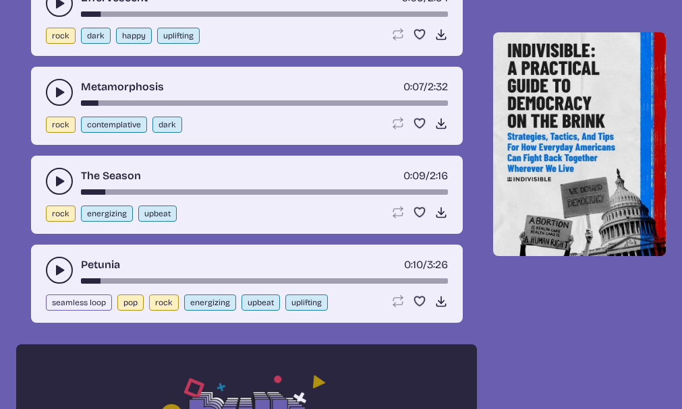
scroll to position [766, 0]
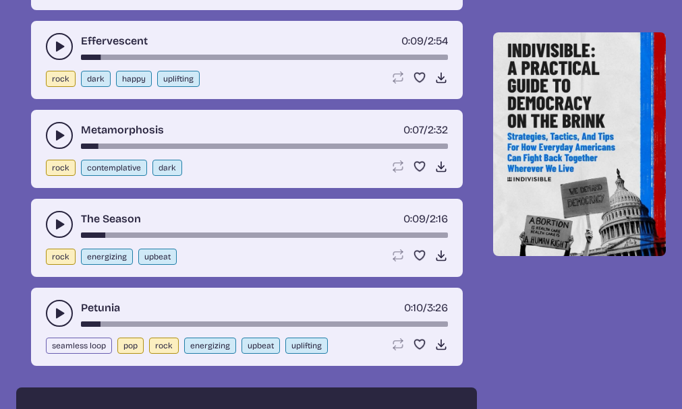
click at [47, 128] on button "play-pause toggle" at bounding box center [59, 135] width 27 height 27
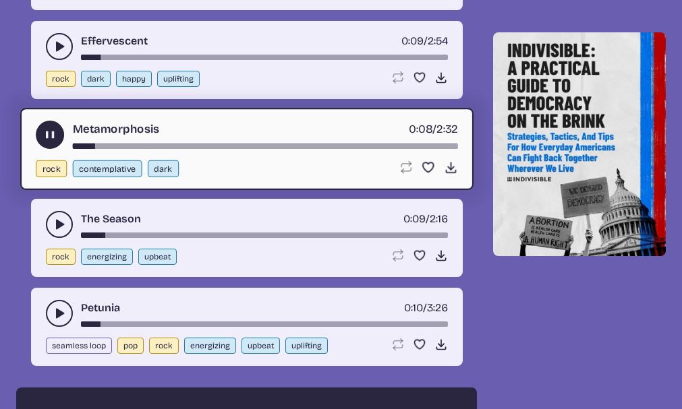
click at [47, 128] on icon "play-pause toggle" at bounding box center [49, 135] width 14 height 14
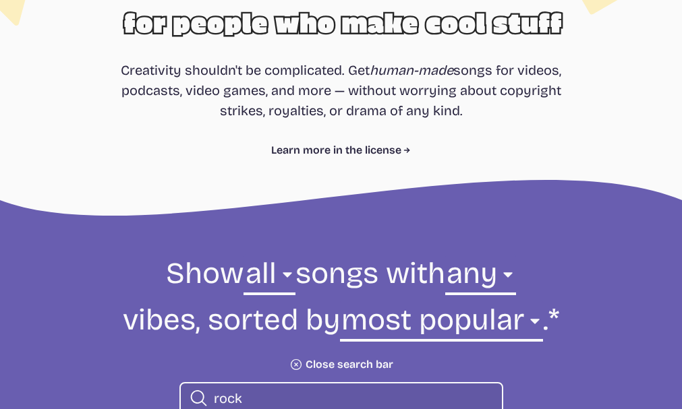
scroll to position [226, 0]
